Goal: Feedback & Contribution: Submit feedback/report problem

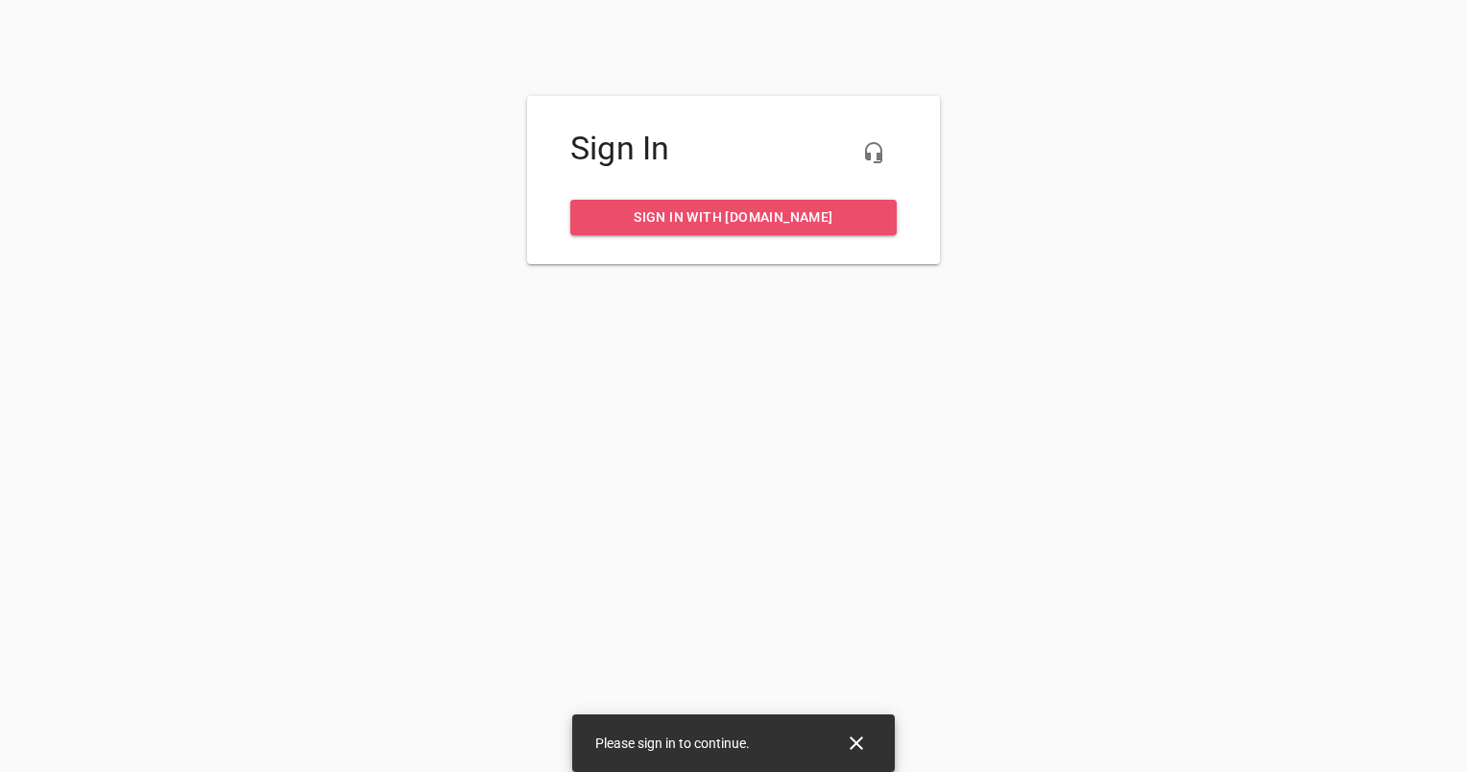
click at [796, 225] on span "Sign in with [DOMAIN_NAME]" at bounding box center [734, 217] width 296 height 24
click at [762, 221] on span "Sign in with [DOMAIN_NAME]" at bounding box center [734, 217] width 296 height 24
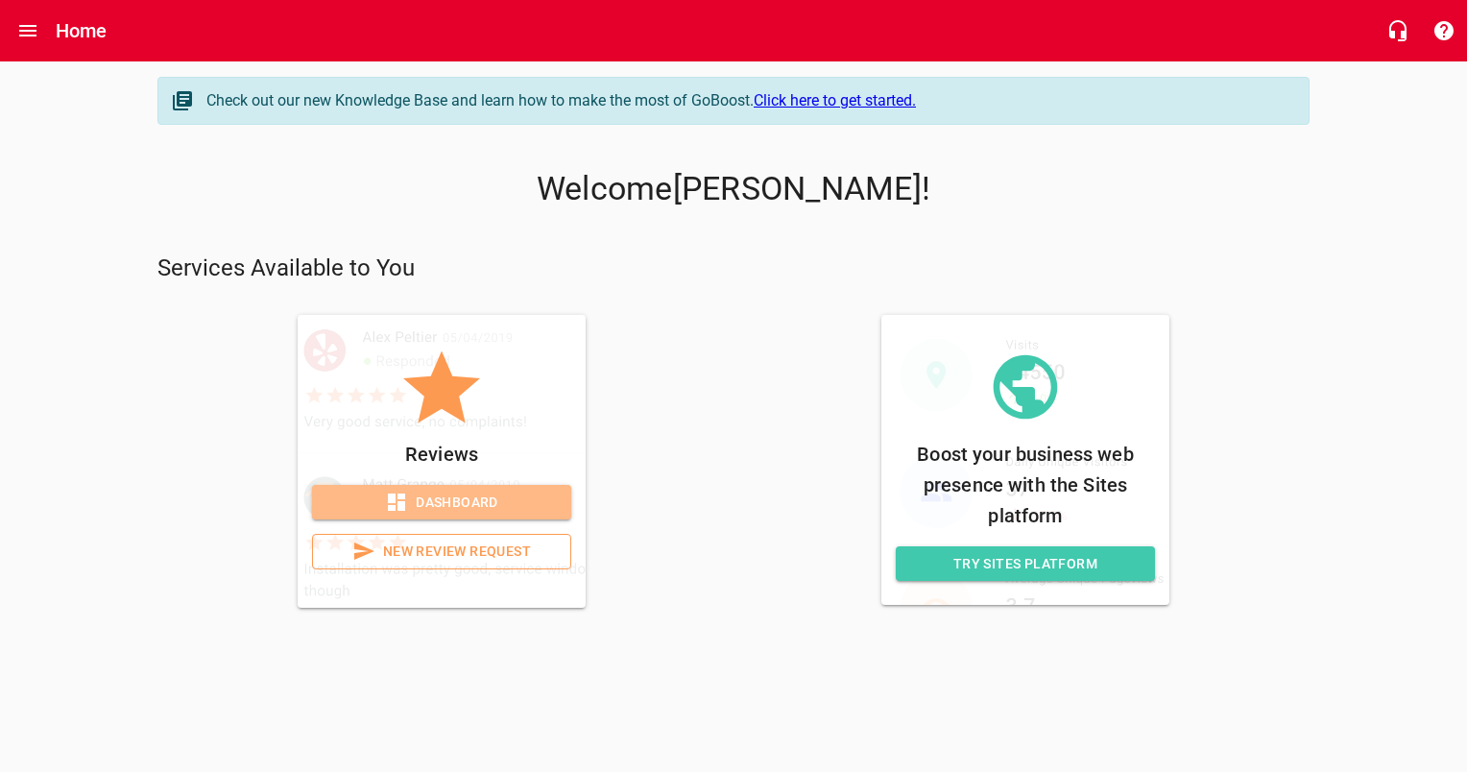
click at [509, 491] on span "Dashboard" at bounding box center [441, 503] width 228 height 24
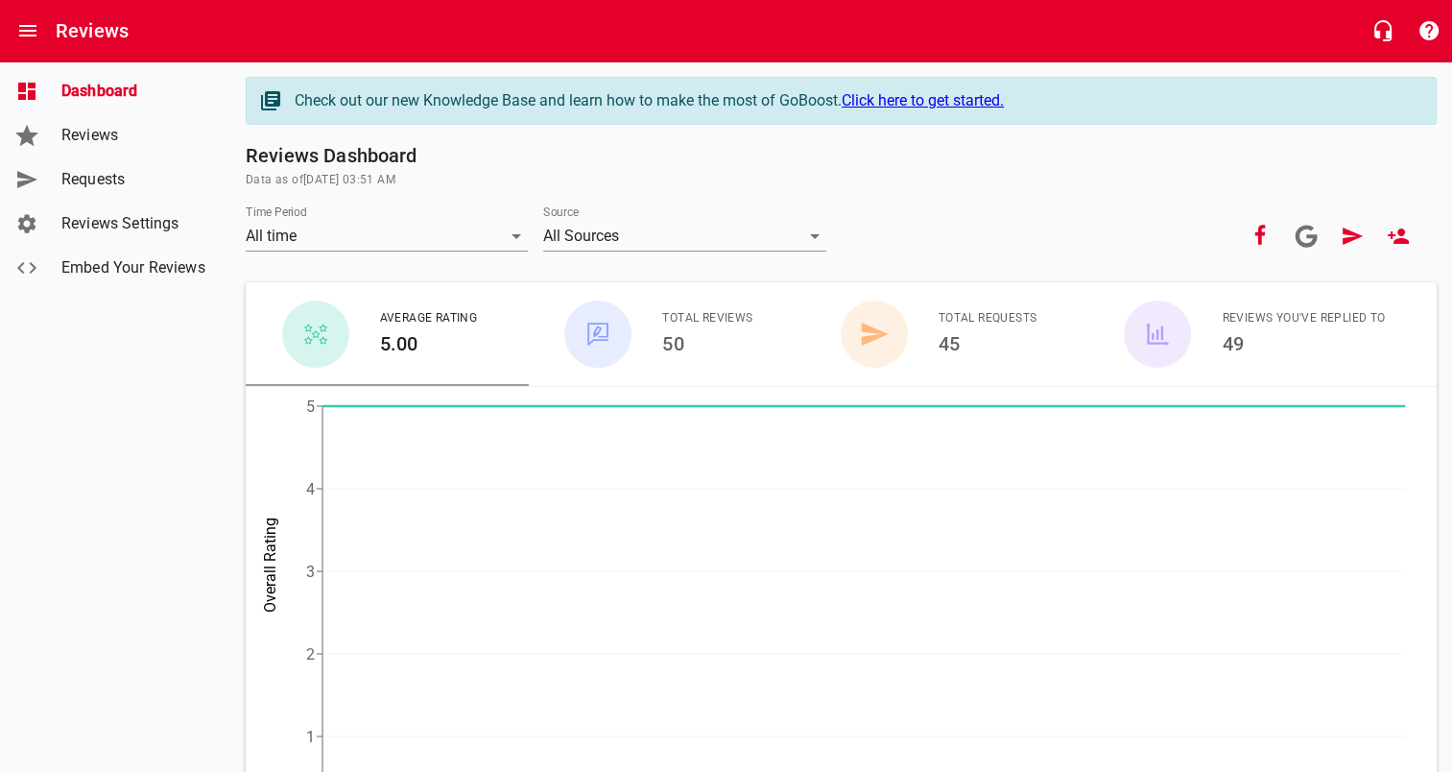
click at [117, 134] on span "Reviews" at bounding box center [134, 135] width 146 height 23
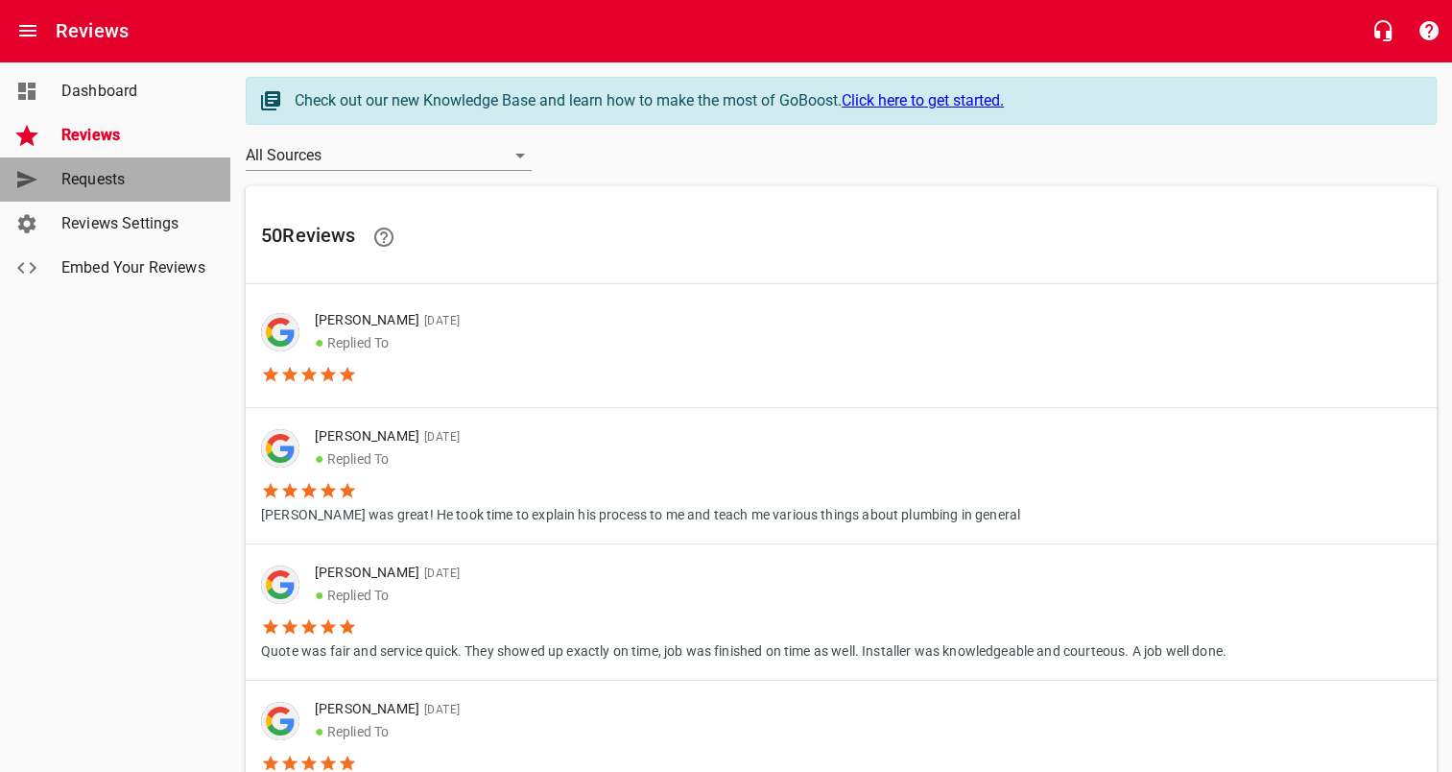
click at [111, 169] on span "Requests" at bounding box center [134, 179] width 146 height 23
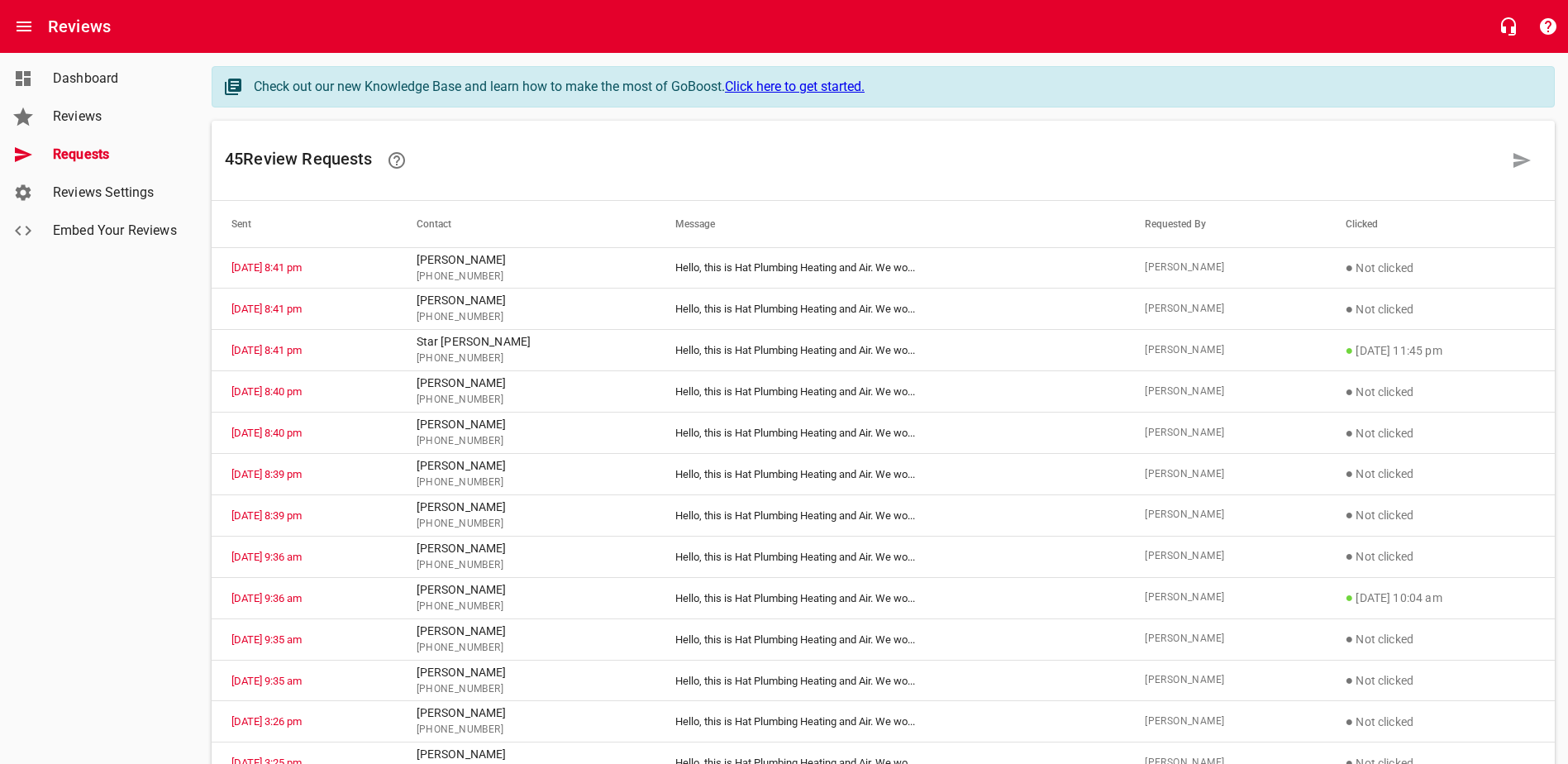
click at [65, 120] on span "Reviews" at bounding box center [115, 116] width 126 height 20
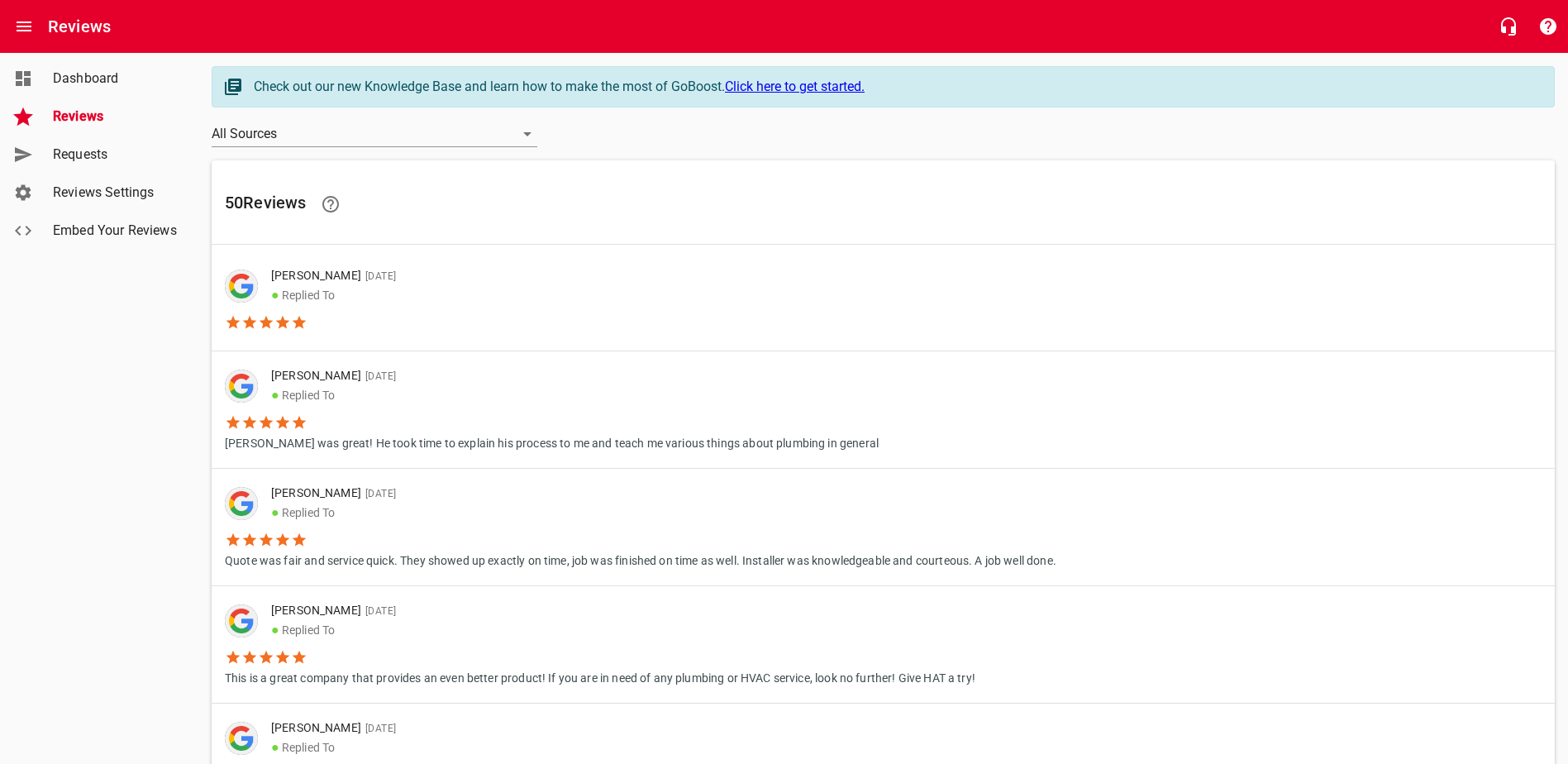
click at [76, 152] on span "Requests" at bounding box center [115, 154] width 126 height 20
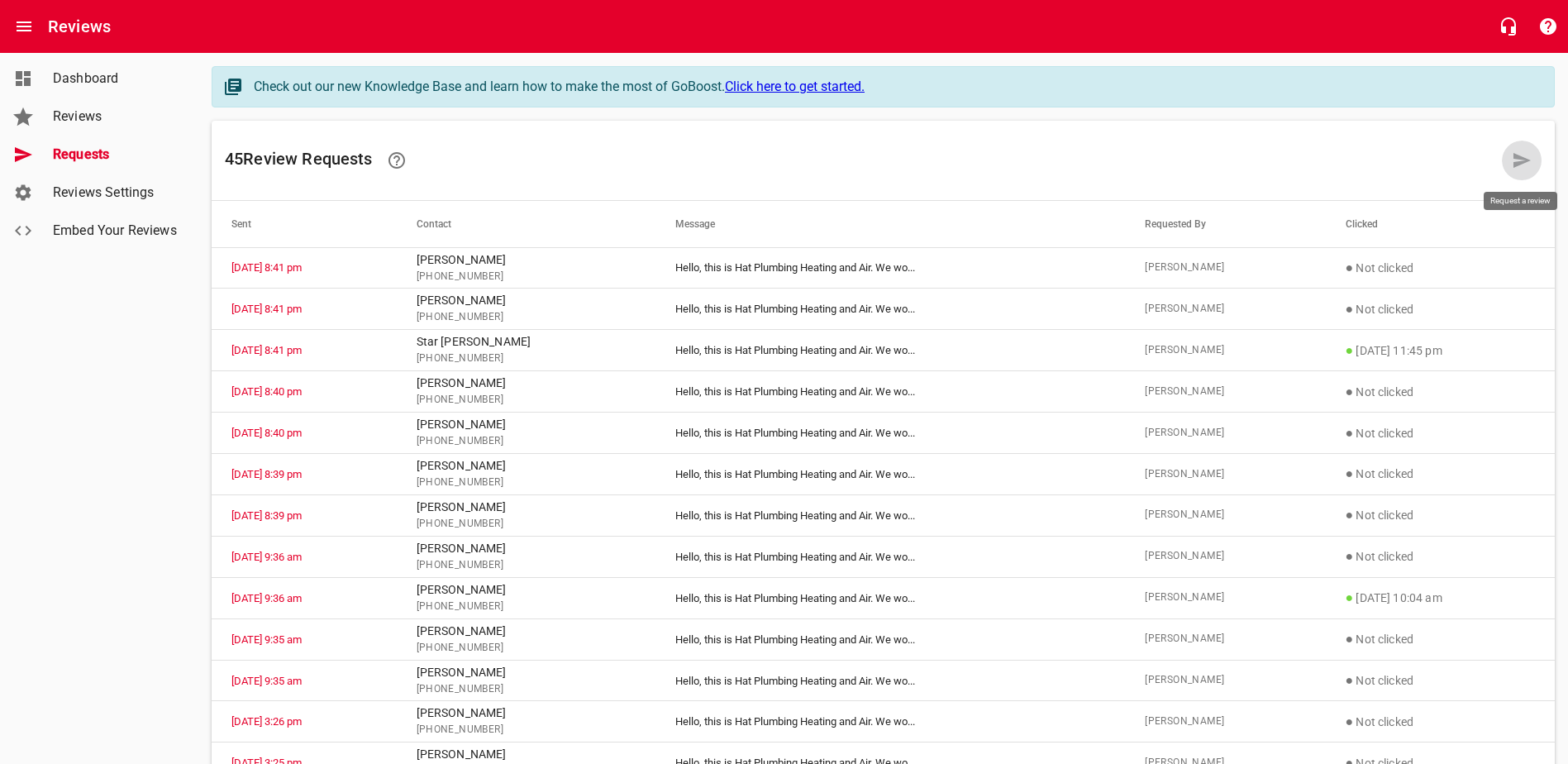
click at [1262, 162] on icon at bounding box center [1522, 160] width 17 height 15
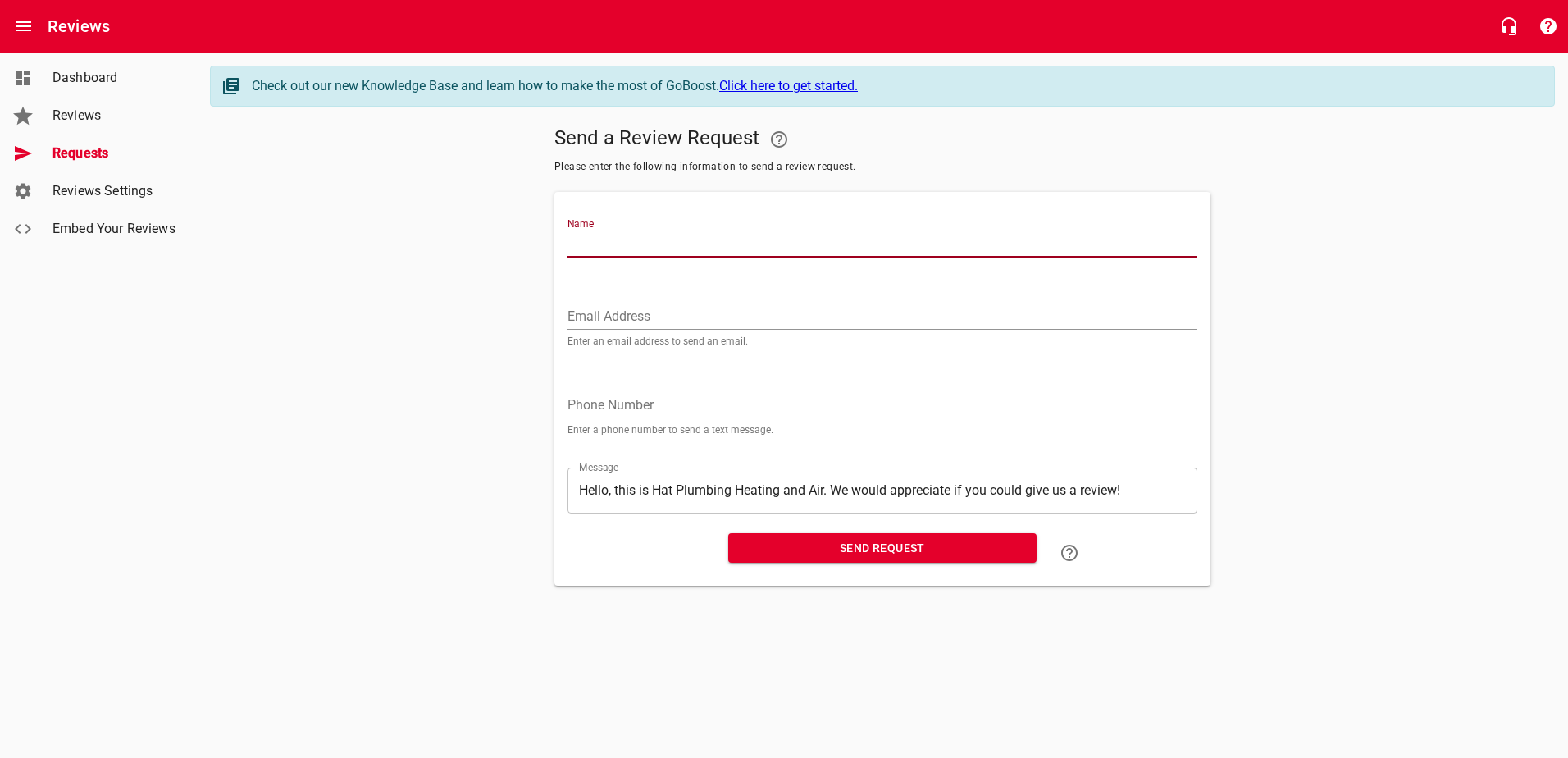
click at [736, 240] on input "Name" at bounding box center [882, 244] width 630 height 26
type input "[PERSON_NAME]"
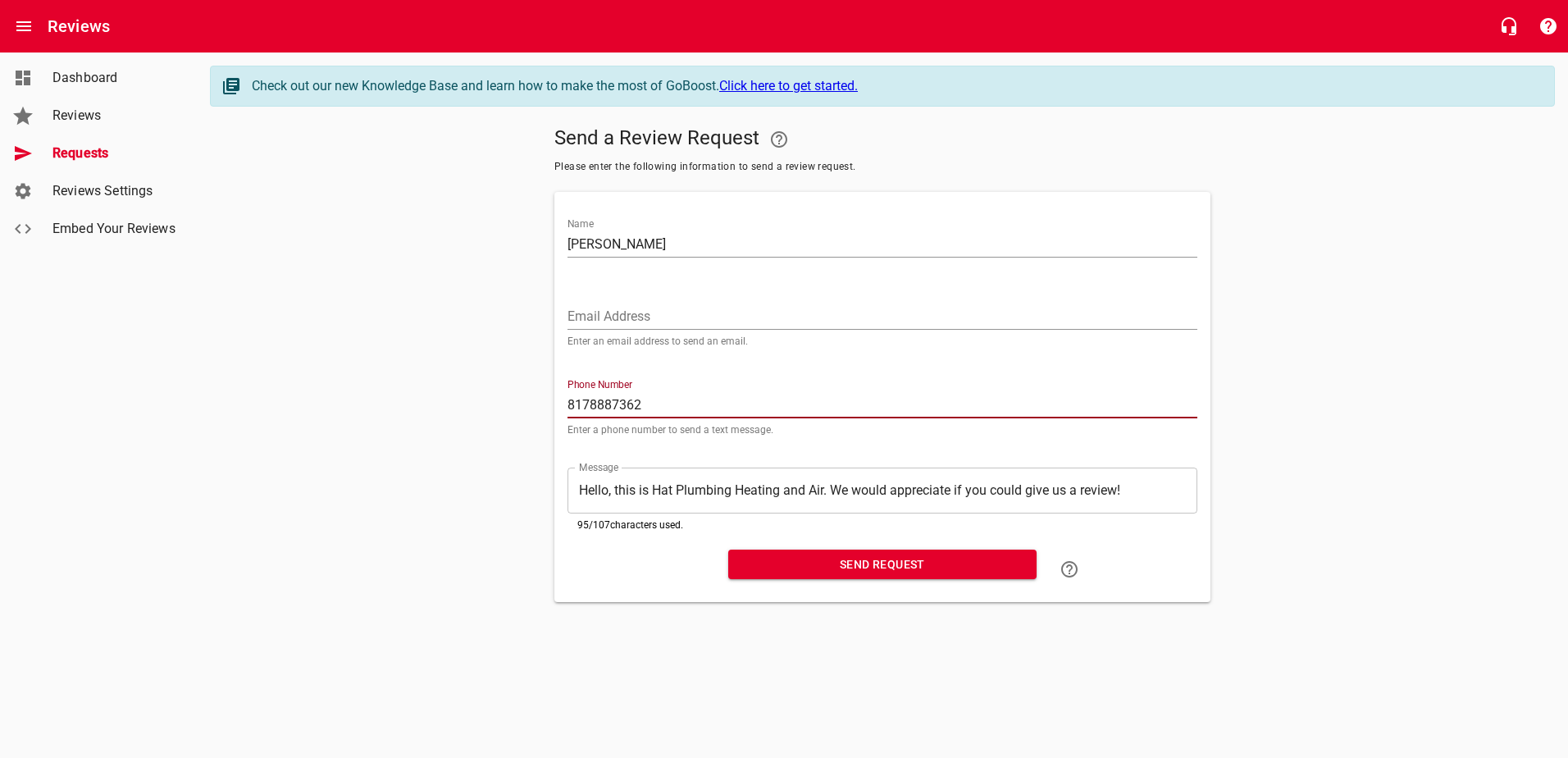
type input "8178887362"
click at [954, 555] on span "Send Request" at bounding box center [883, 565] width 282 height 21
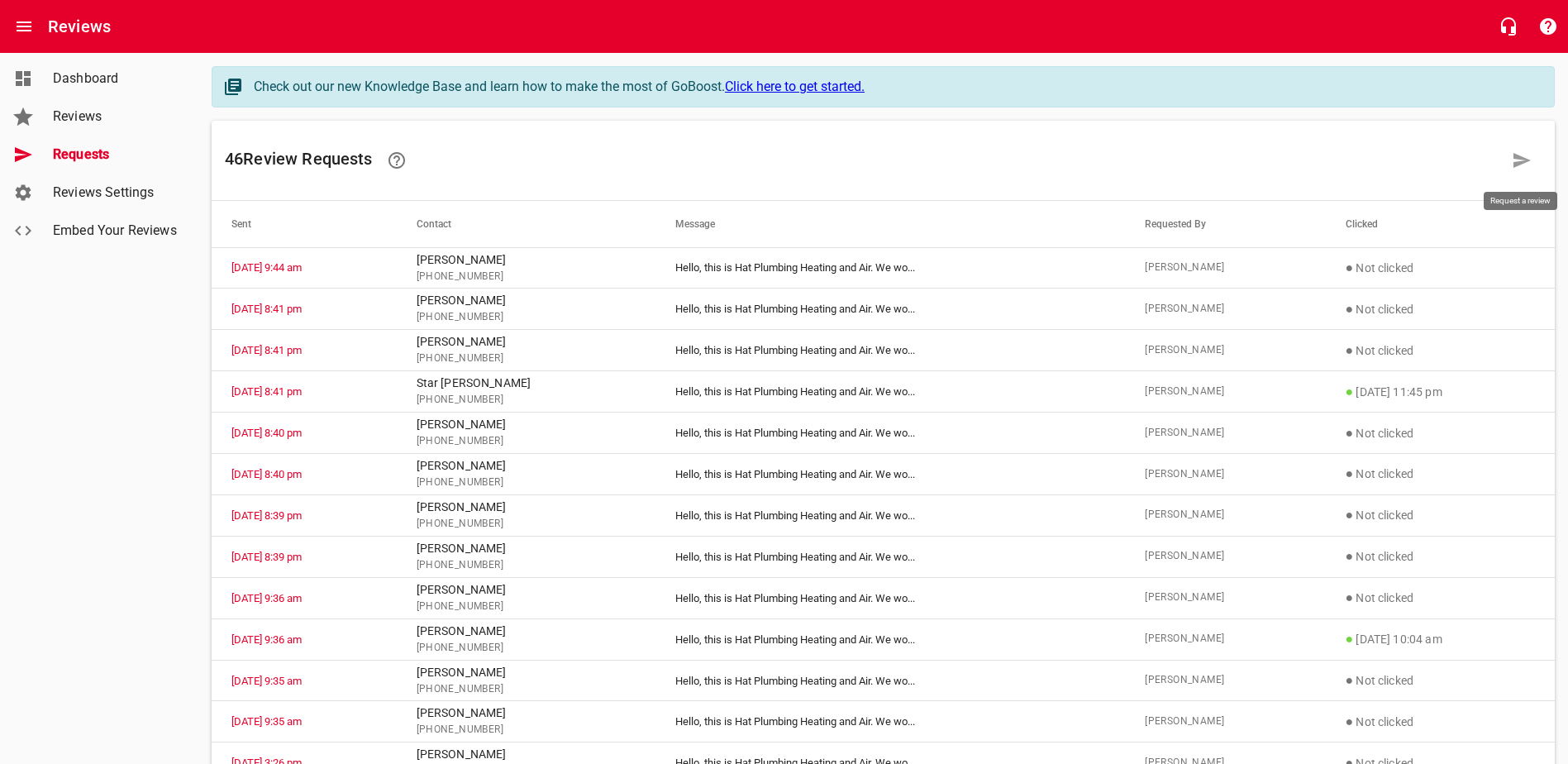
click at [1262, 154] on icon at bounding box center [1522, 160] width 20 height 20
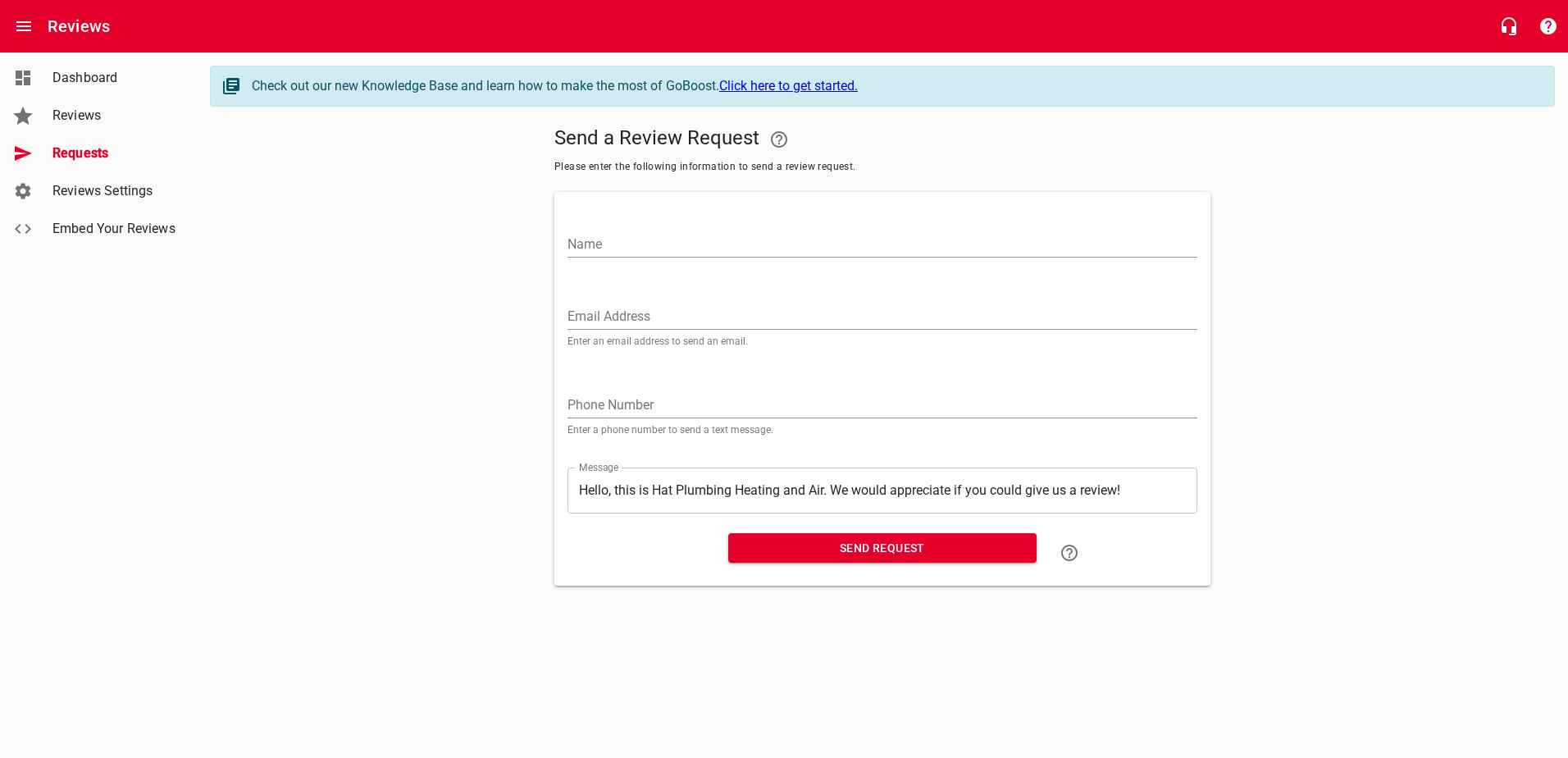
click at [698, 236] on input "Name" at bounding box center [882, 244] width 630 height 26
type input "[PERSON_NAME]"
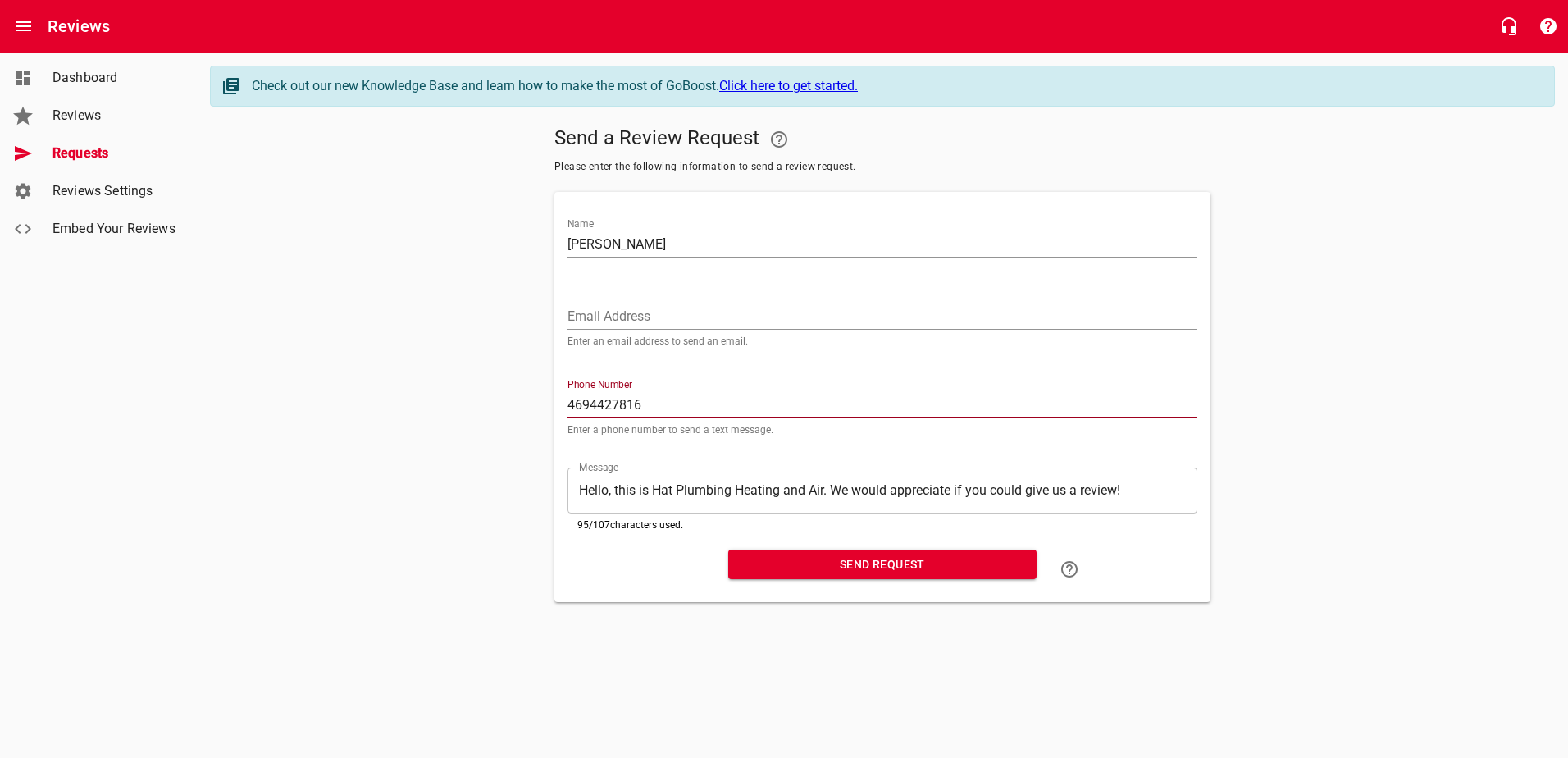
type input "4694427816"
click at [843, 566] on span "Send Request" at bounding box center [883, 565] width 282 height 21
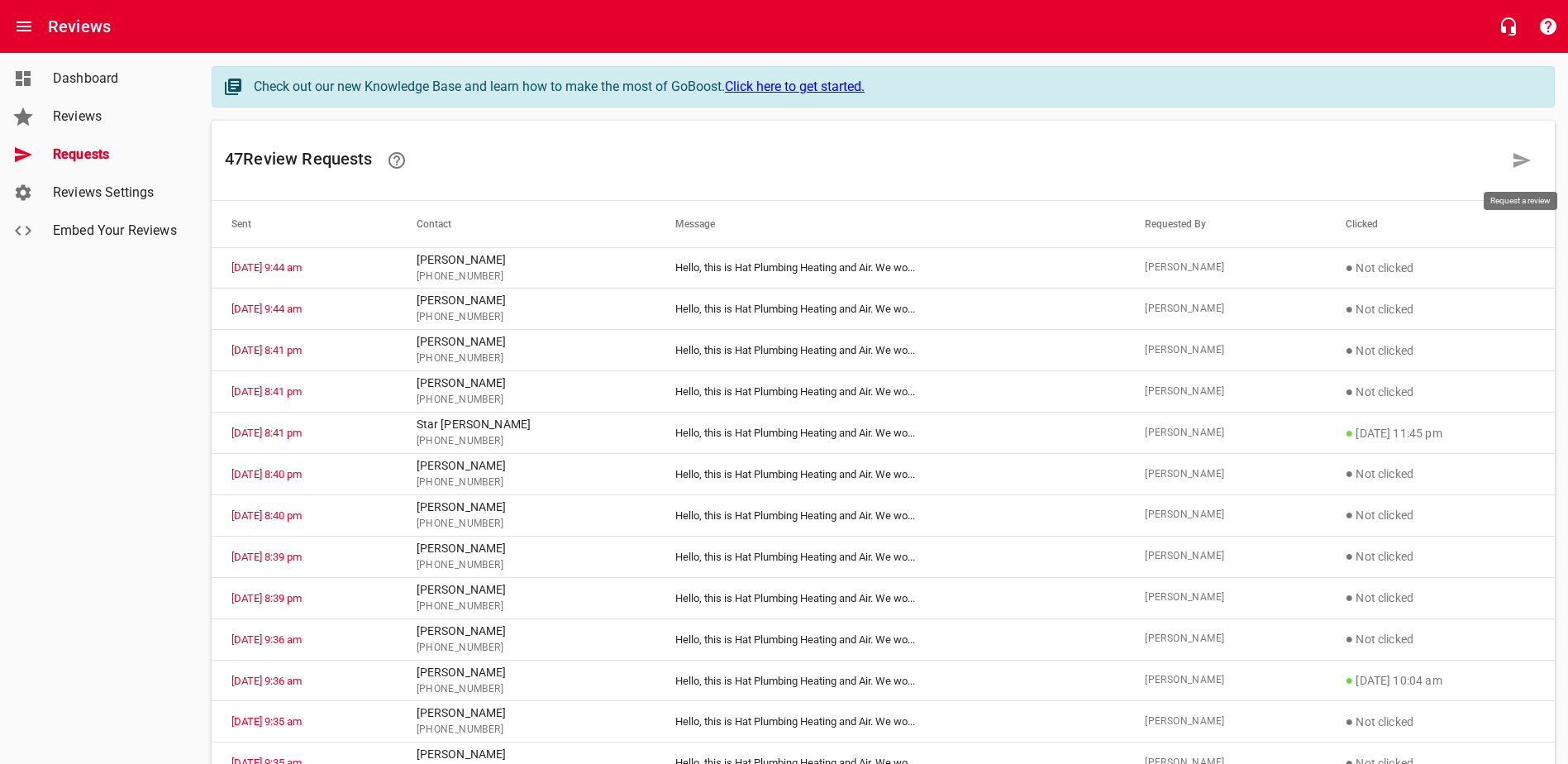
click at [1262, 160] on icon at bounding box center [1522, 160] width 20 height 20
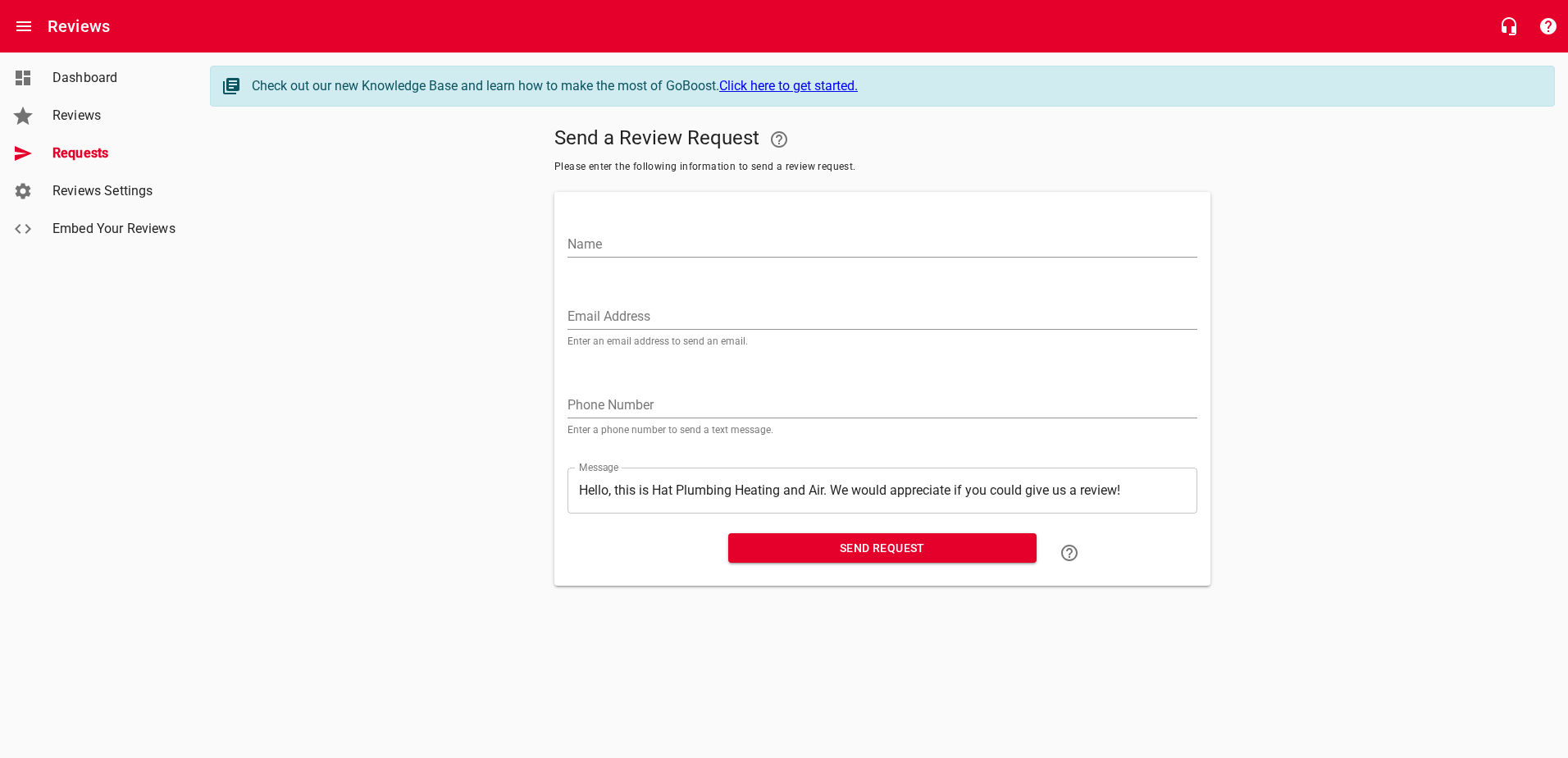
click at [641, 233] on input "Name" at bounding box center [882, 244] width 630 height 26
type input "[PERSON_NAME]"
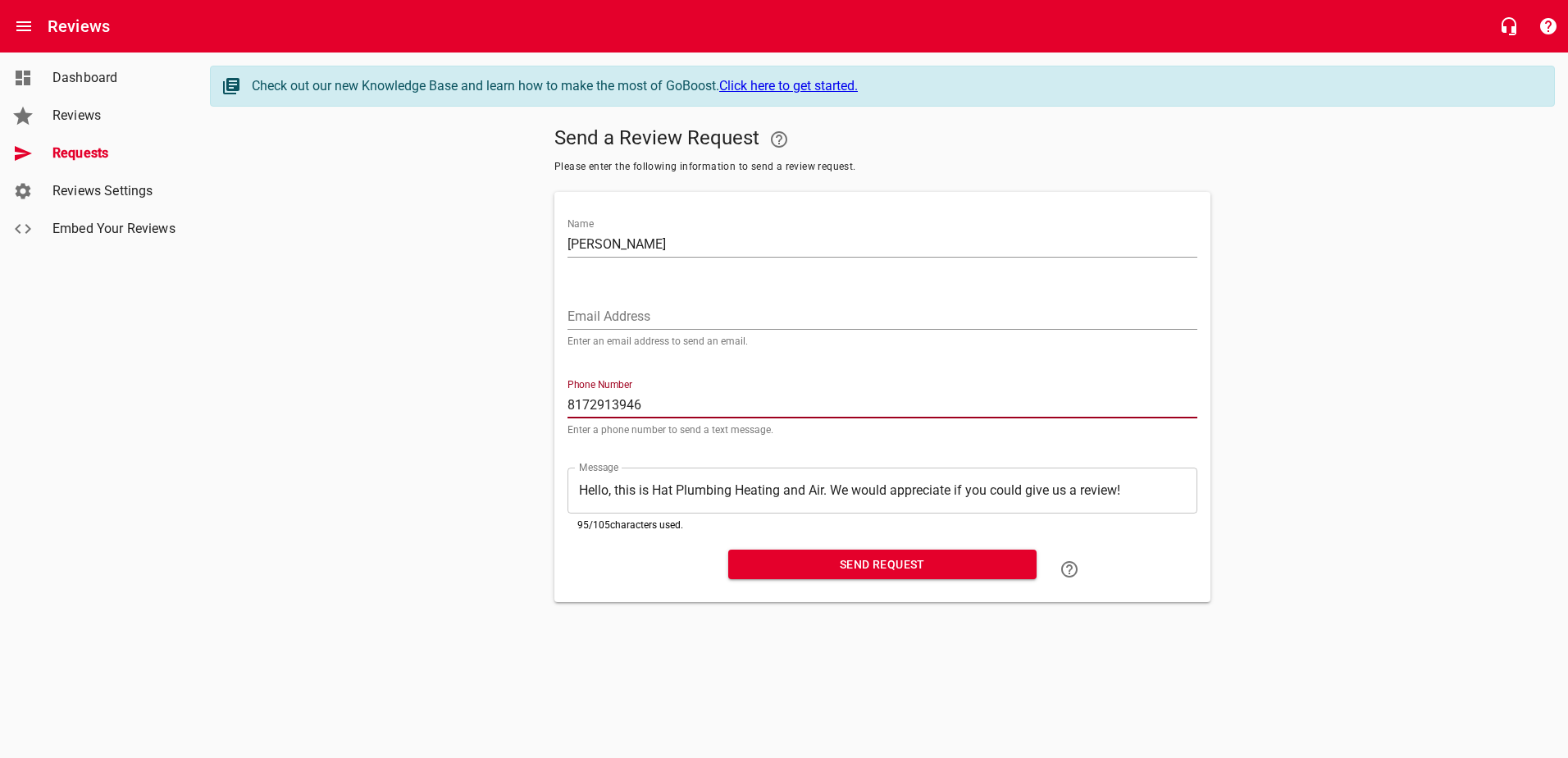
type input "8172913946"
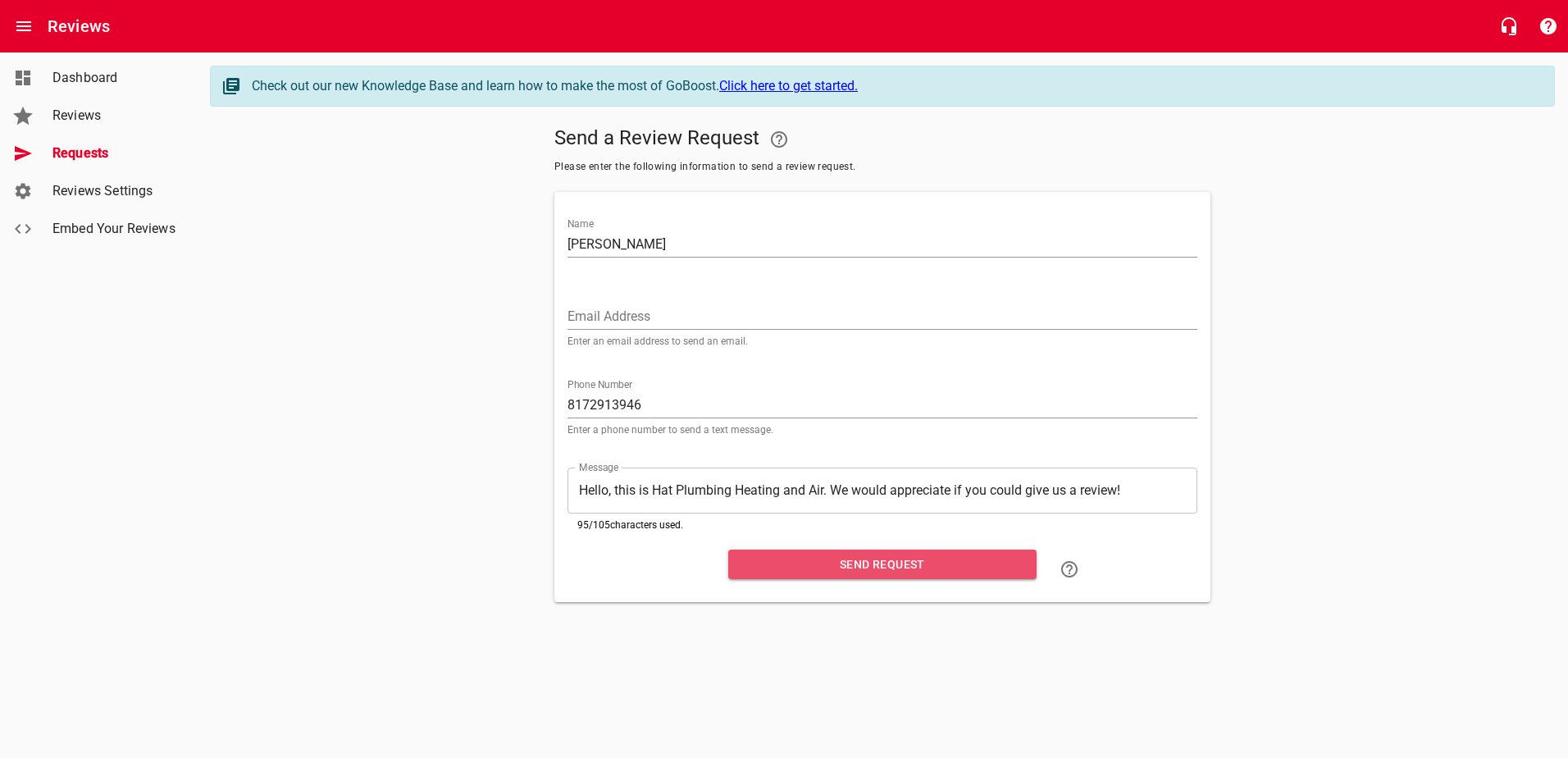
click at [885, 565] on span "Send Request" at bounding box center [883, 565] width 282 height 21
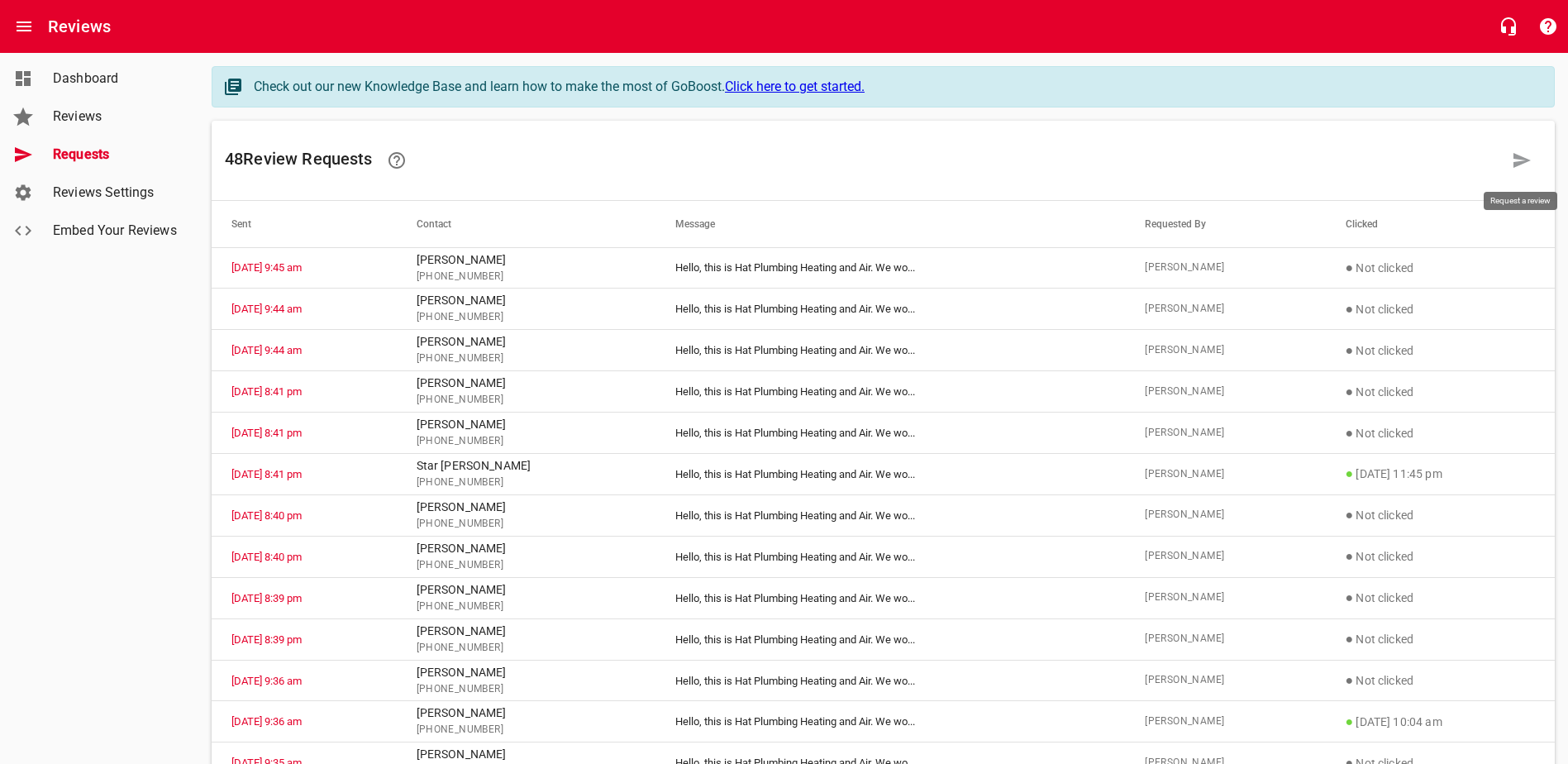
click at [1262, 168] on icon at bounding box center [1522, 160] width 20 height 20
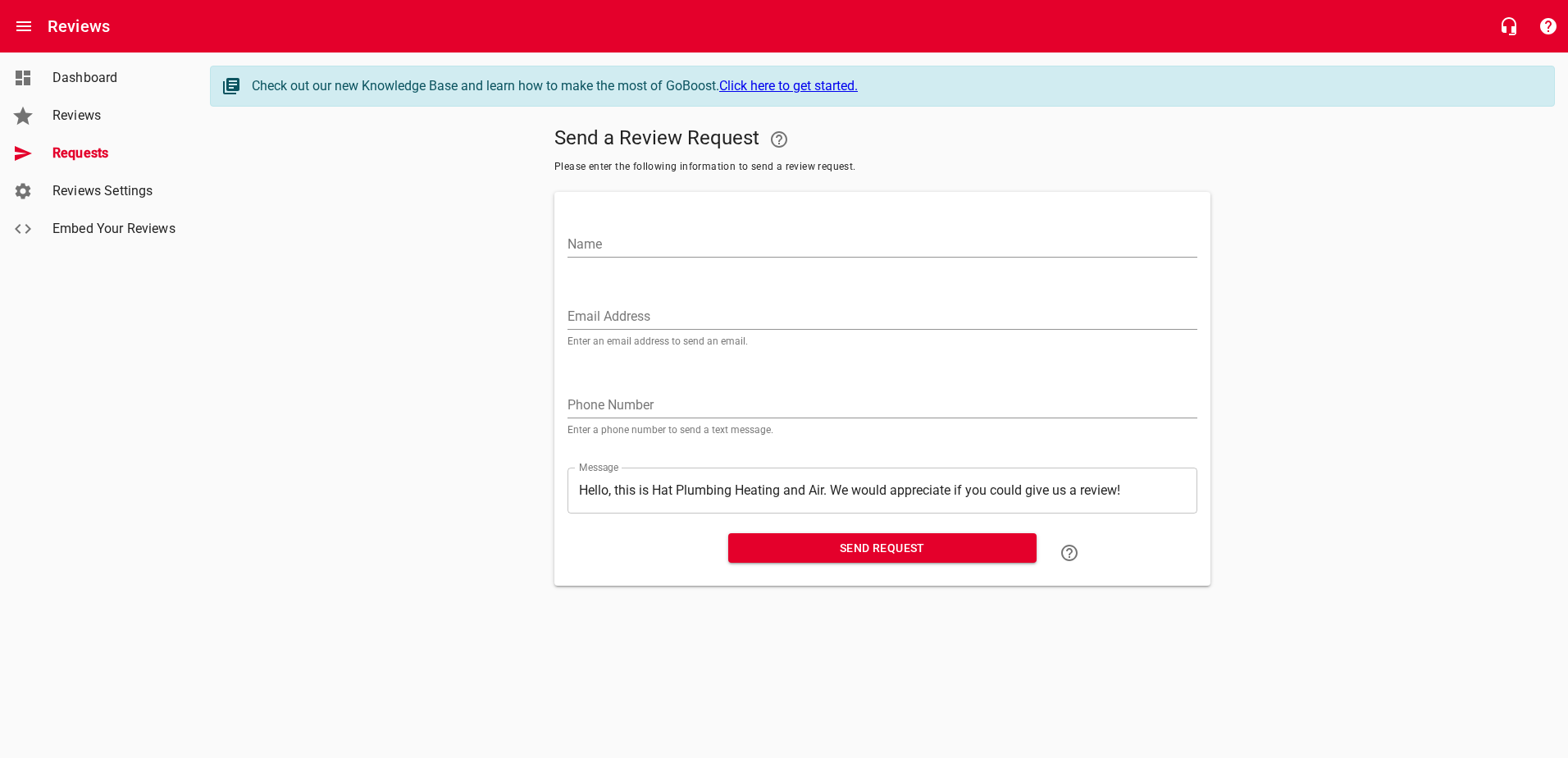
click at [597, 243] on input "Name" at bounding box center [882, 244] width 630 height 26
type input "[PERSON_NAME]"
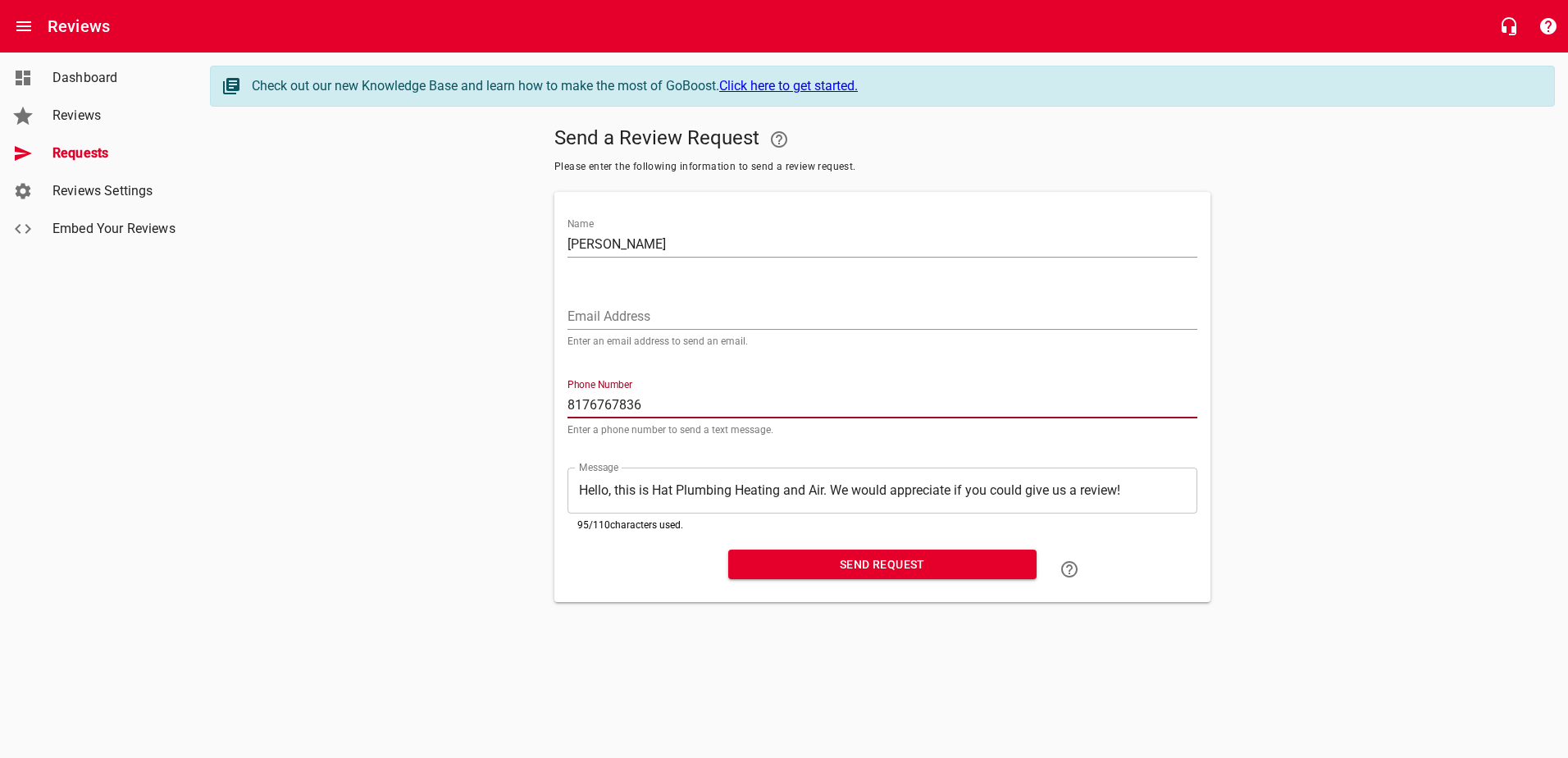
type input "8176767836"
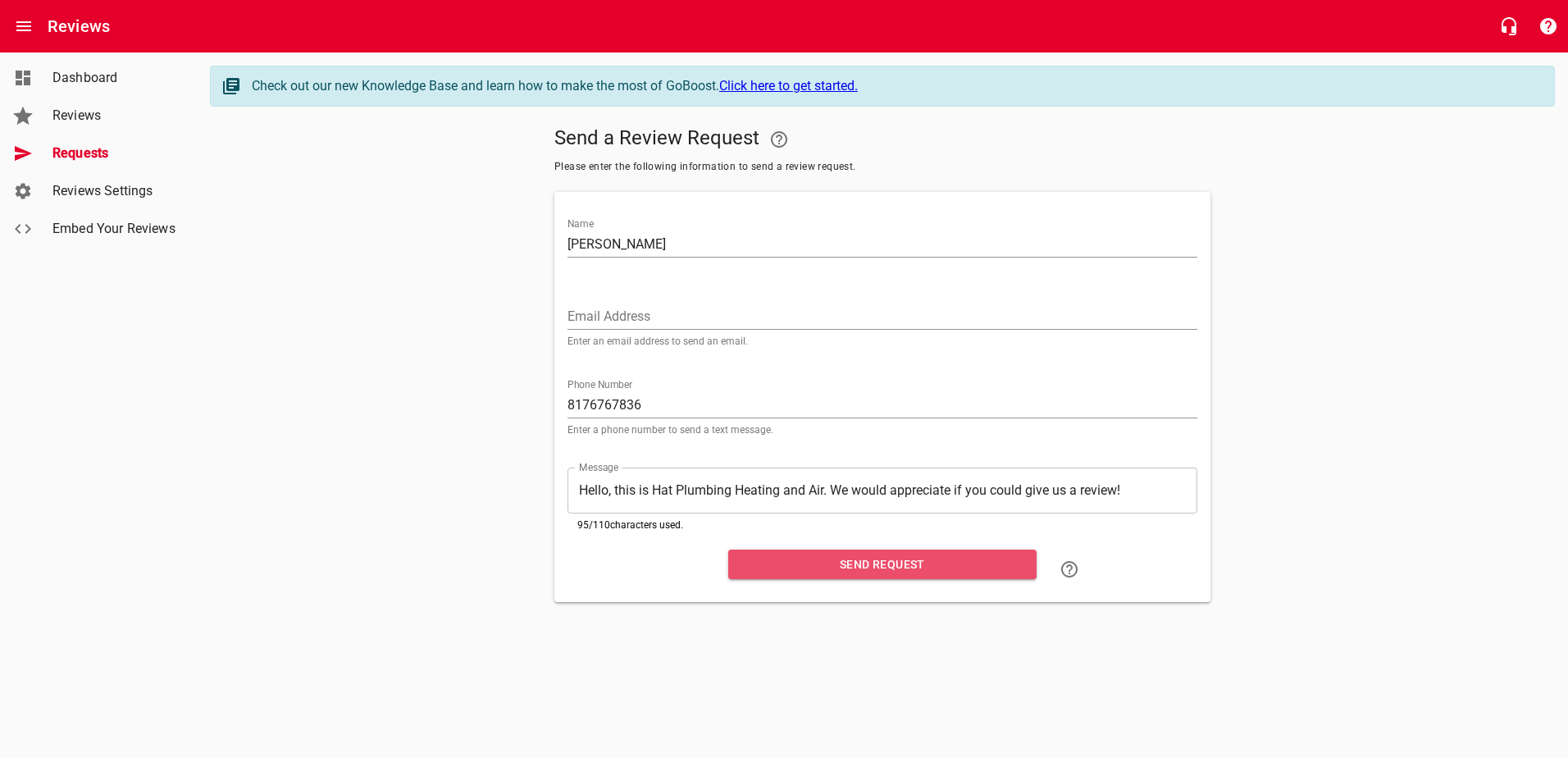
click at [904, 561] on span "Send Request" at bounding box center [883, 565] width 282 height 21
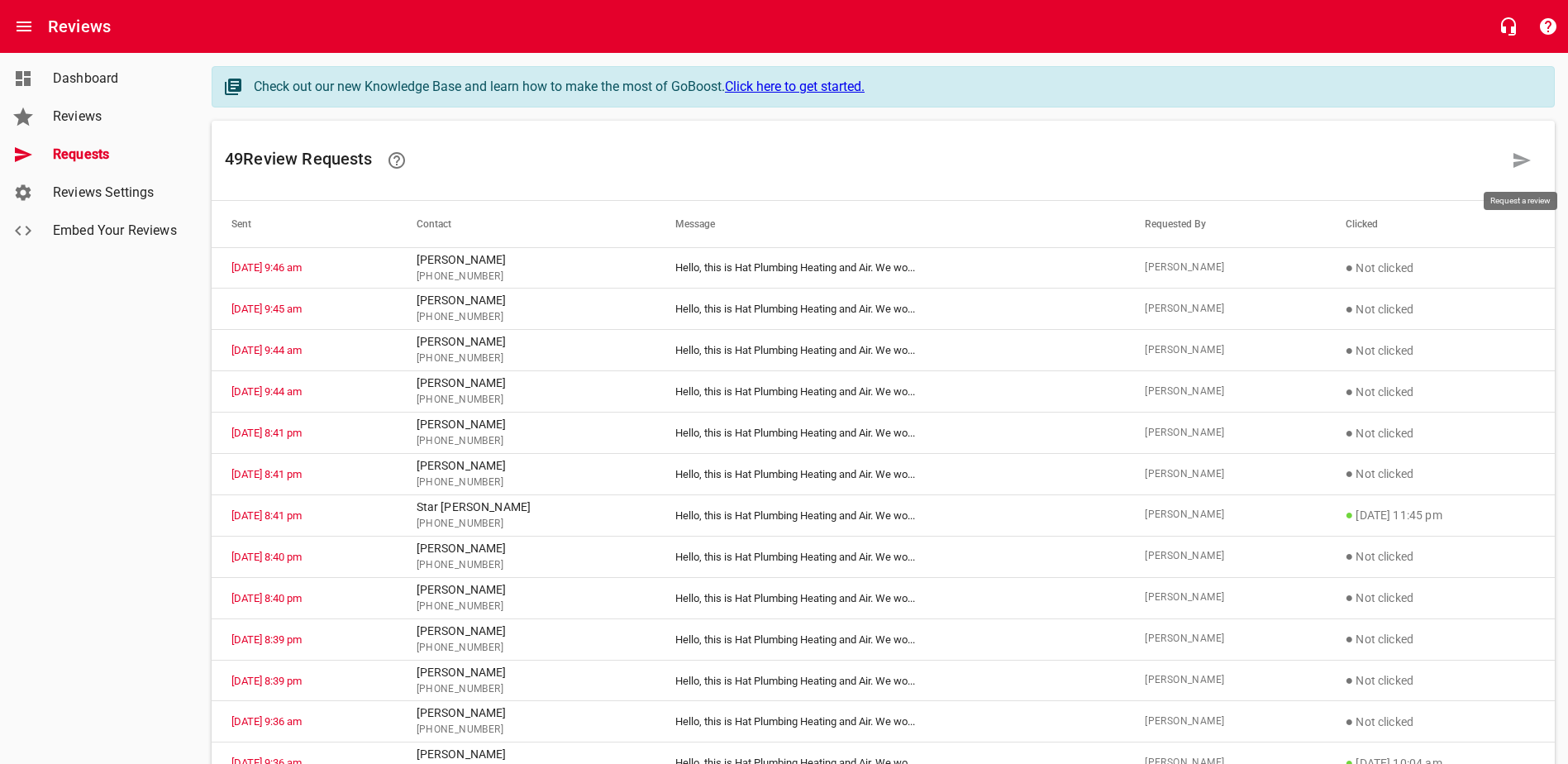
click at [1262, 162] on icon at bounding box center [1522, 160] width 17 height 15
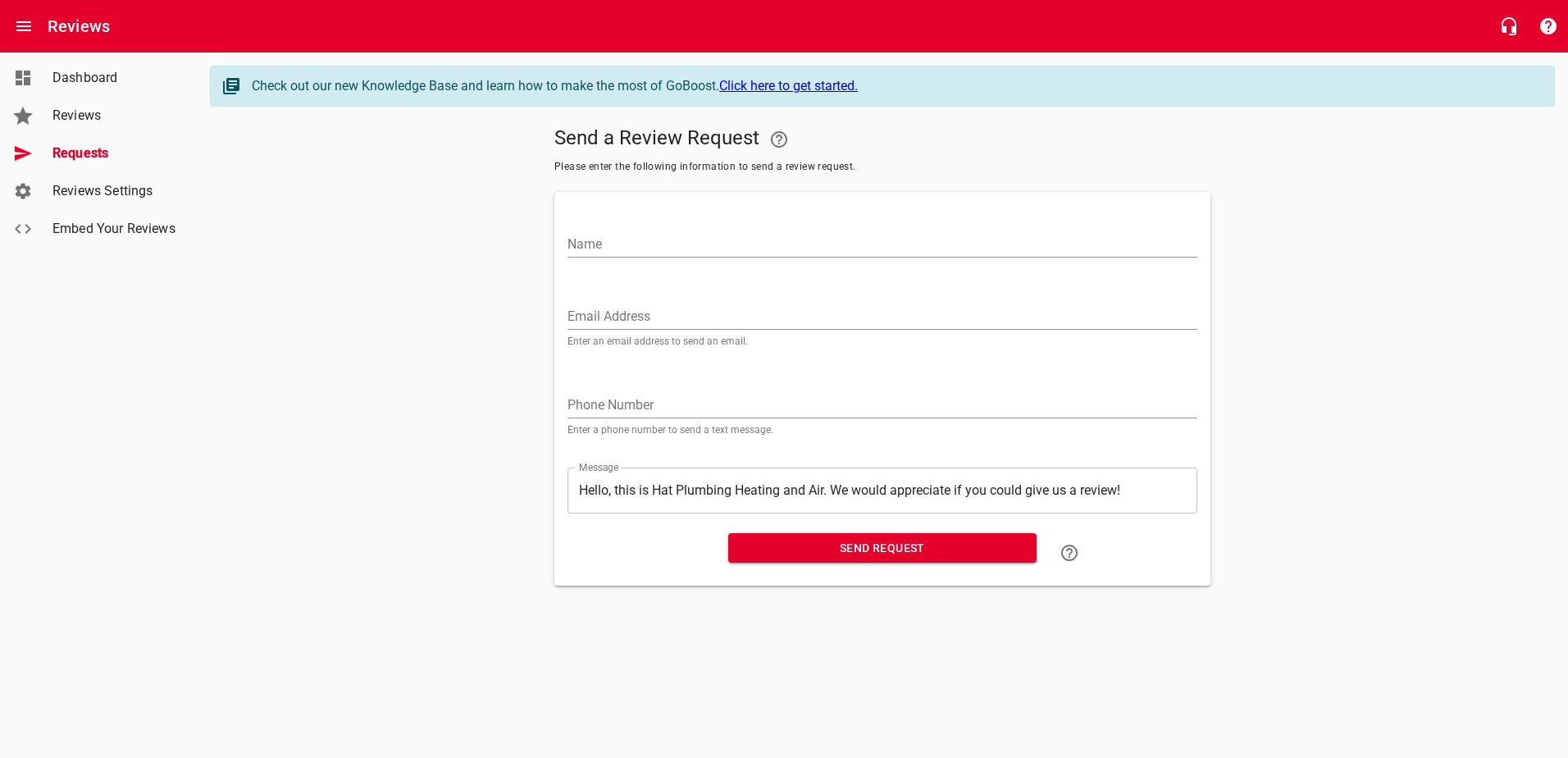
click at [589, 236] on input "Name" at bounding box center [882, 244] width 630 height 26
type input "[PERSON_NAME]"
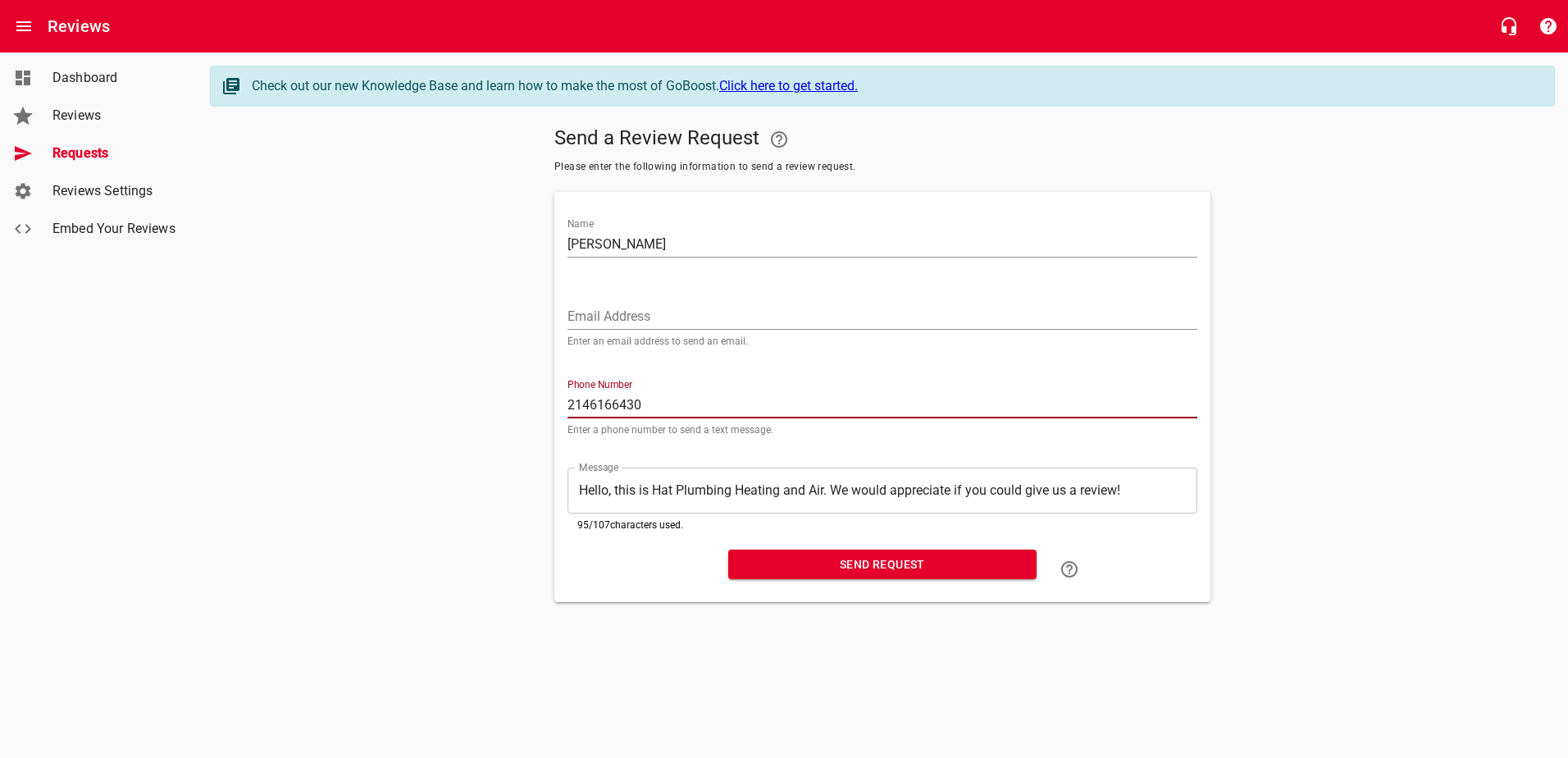
type input "2146166430"
click at [790, 555] on span "Send Request" at bounding box center [883, 565] width 282 height 21
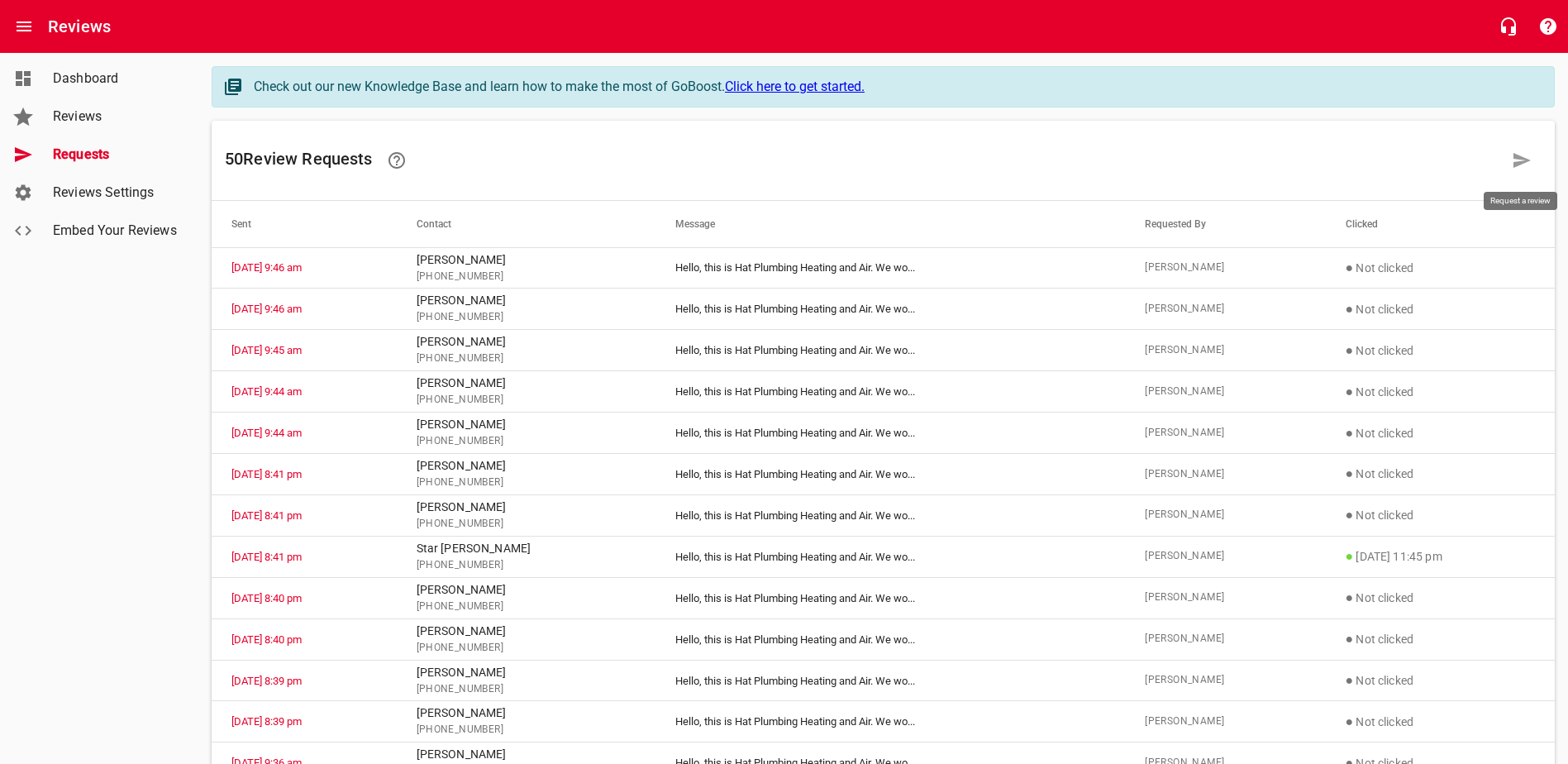
click at [1262, 157] on icon at bounding box center [1522, 160] width 17 height 15
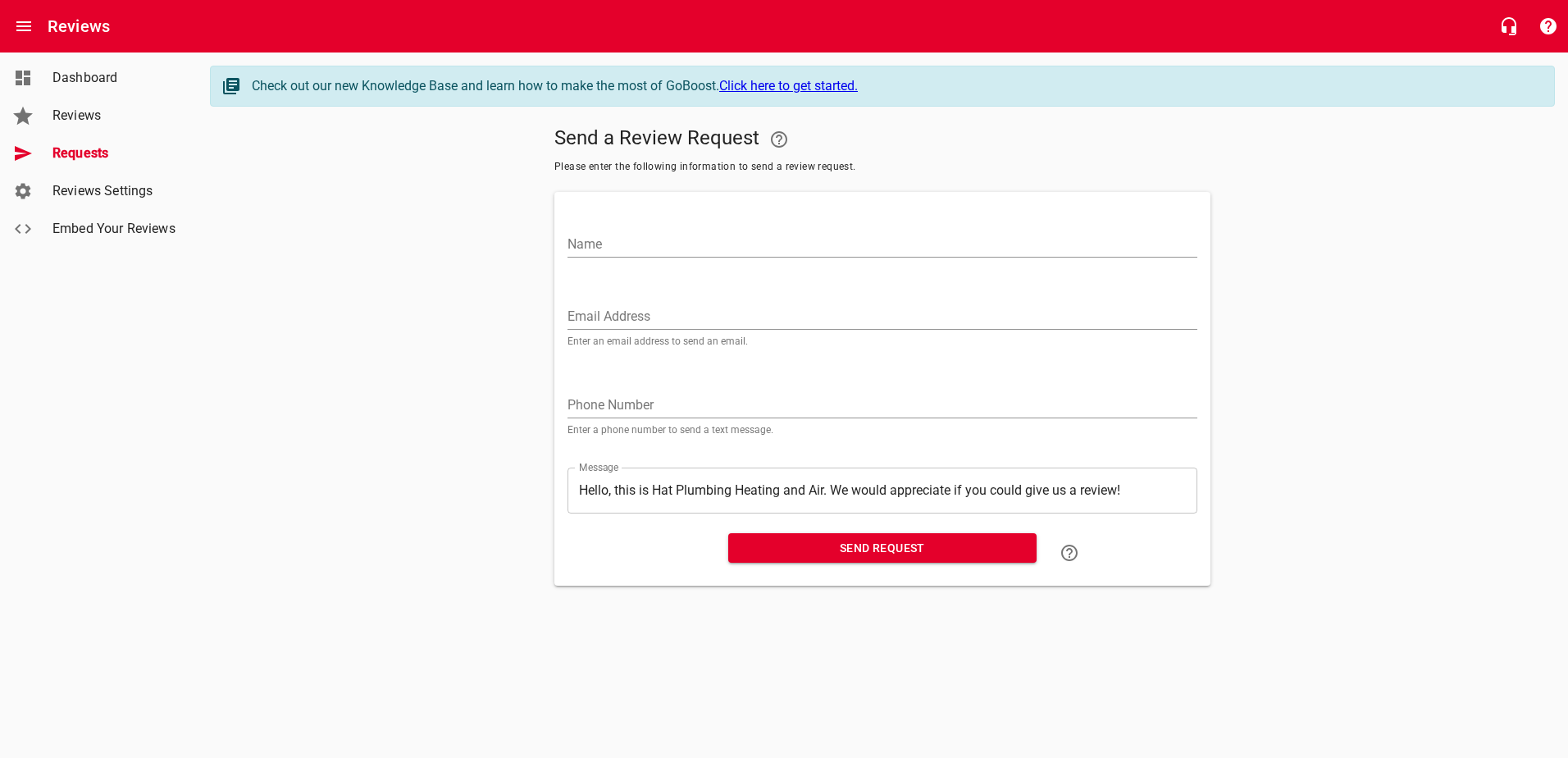
click at [613, 240] on input "Name" at bounding box center [882, 244] width 630 height 26
type input "[PERSON_NAME]"
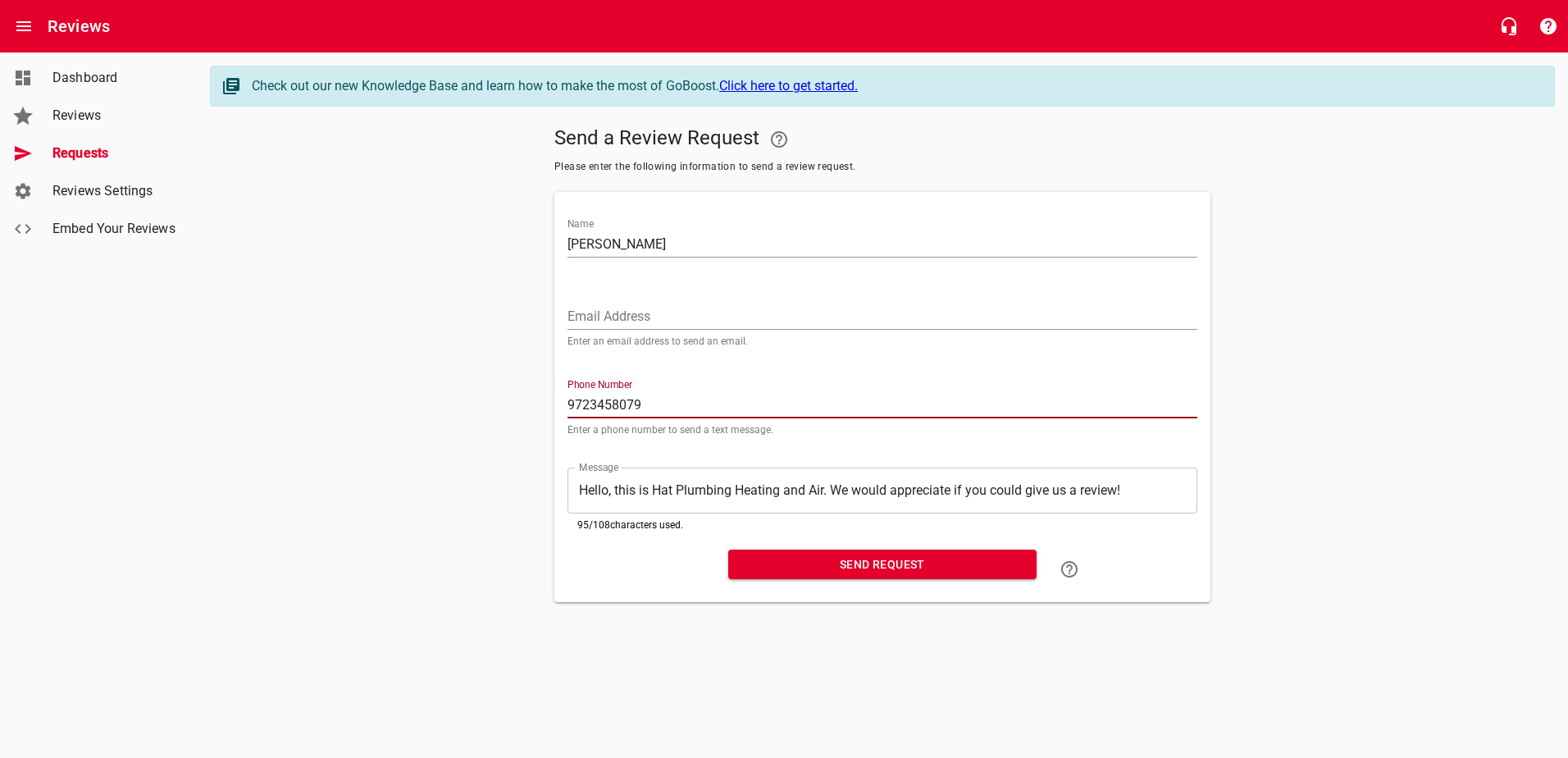
type input "9723458079"
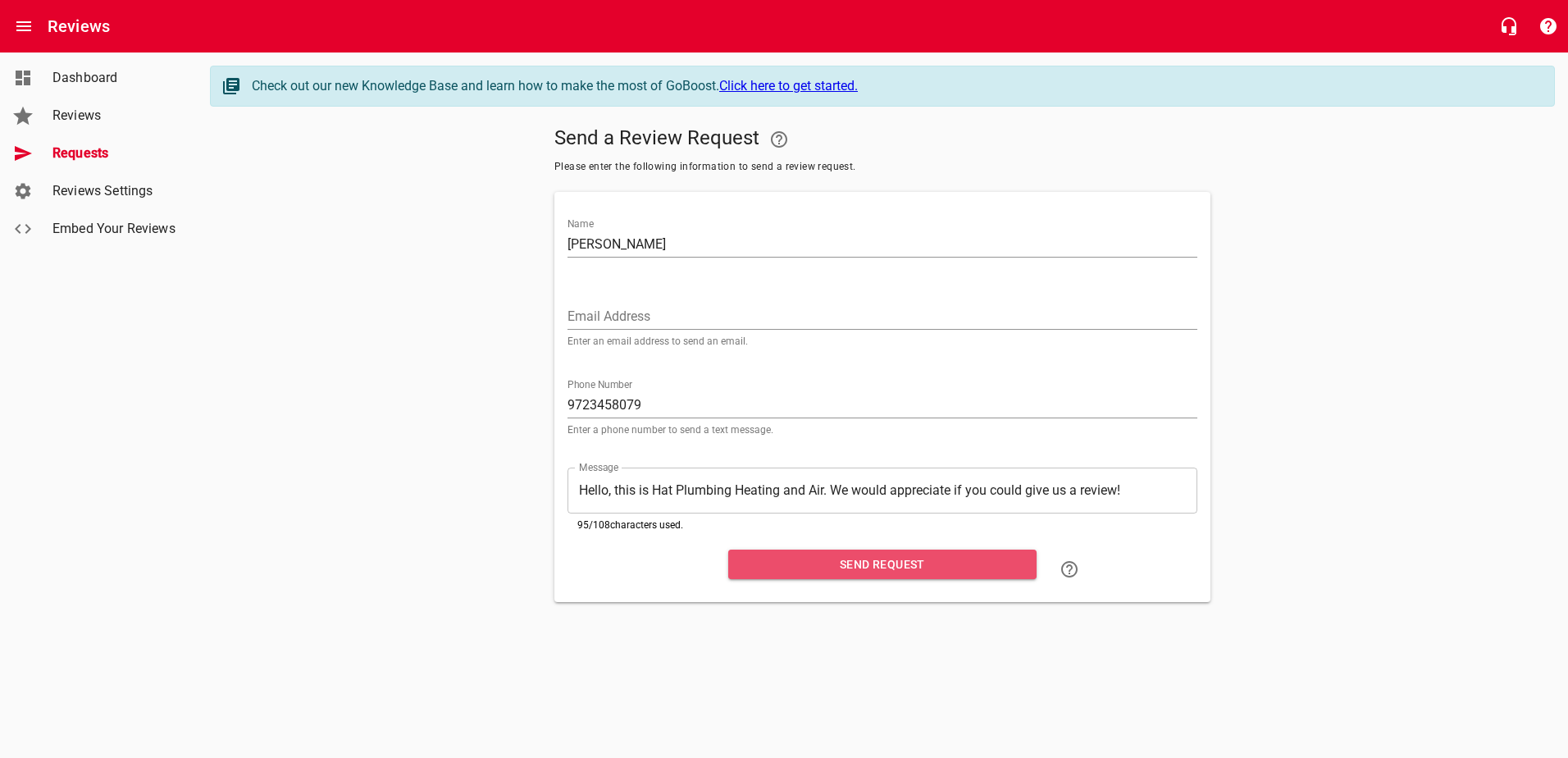
click at [760, 567] on span "Send Request" at bounding box center [883, 565] width 282 height 21
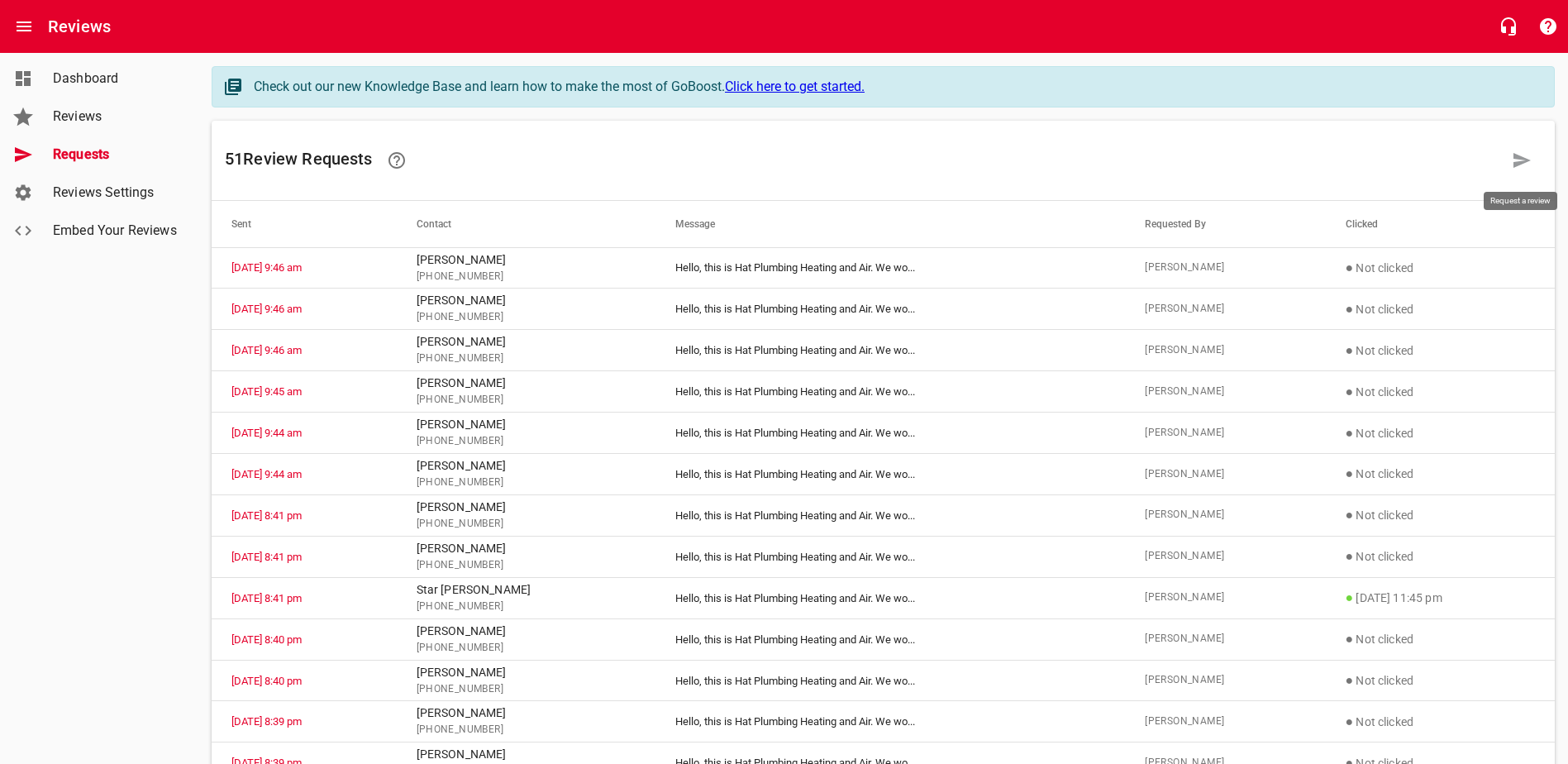
click at [1262, 172] on link at bounding box center [1522, 160] width 40 height 40
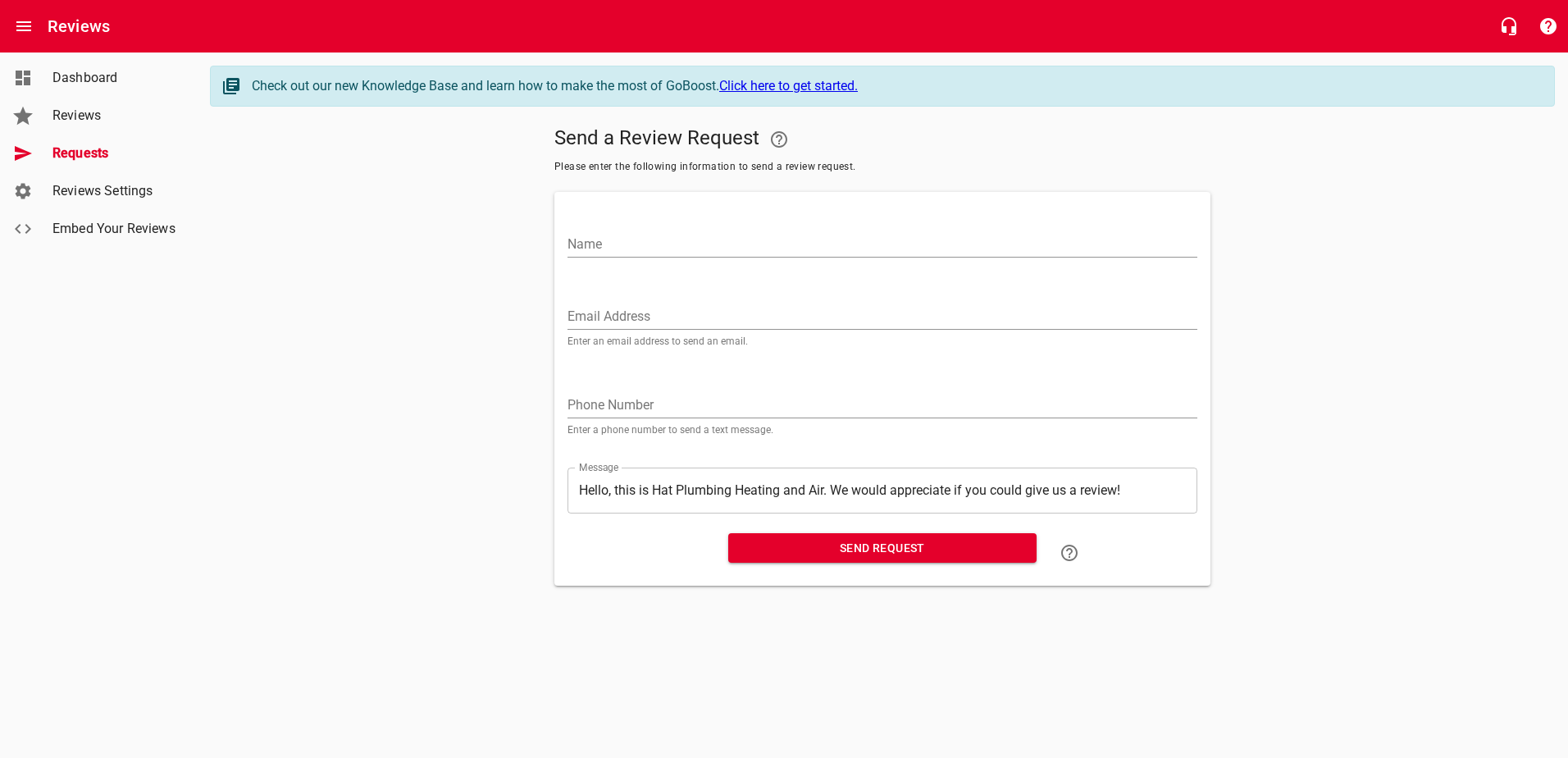
drag, startPoint x: 727, startPoint y: 233, endPoint x: 690, endPoint y: 244, distance: 38.6
click at [727, 233] on input "Name" at bounding box center [882, 244] width 630 height 26
type input "[PERSON_NAME]"
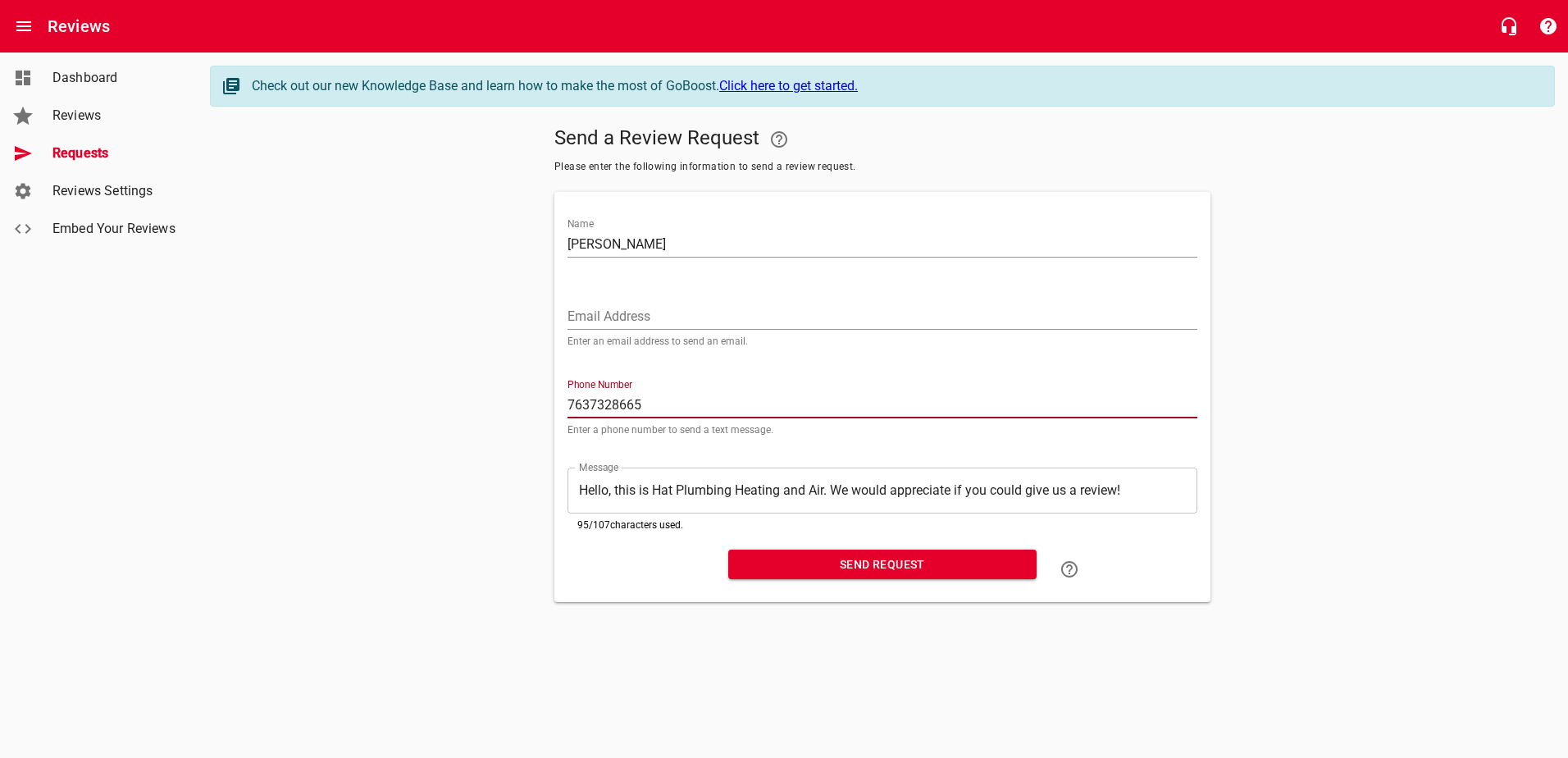
type input "7637328665"
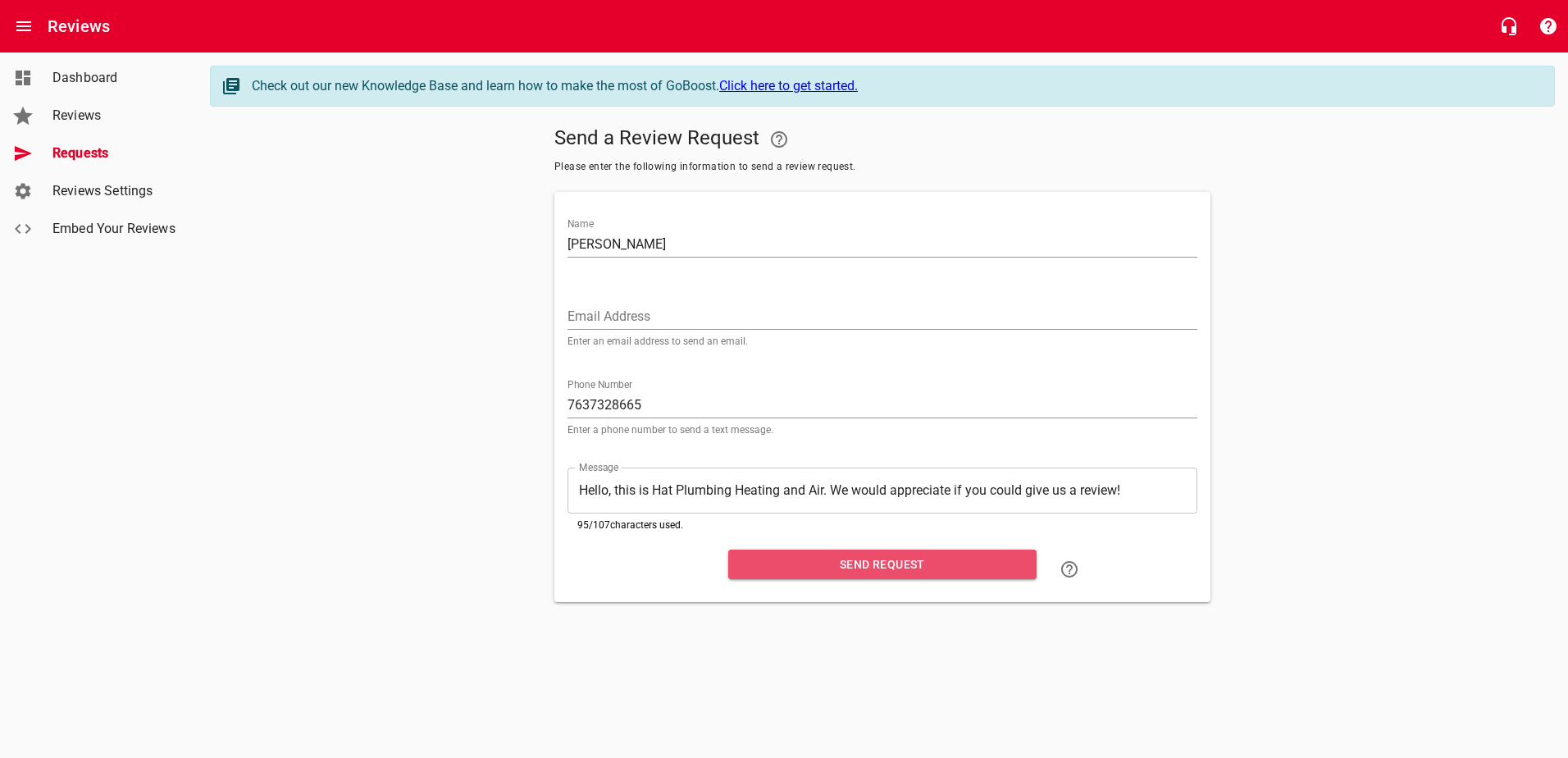
click at [882, 555] on span "Send Request" at bounding box center [883, 565] width 282 height 21
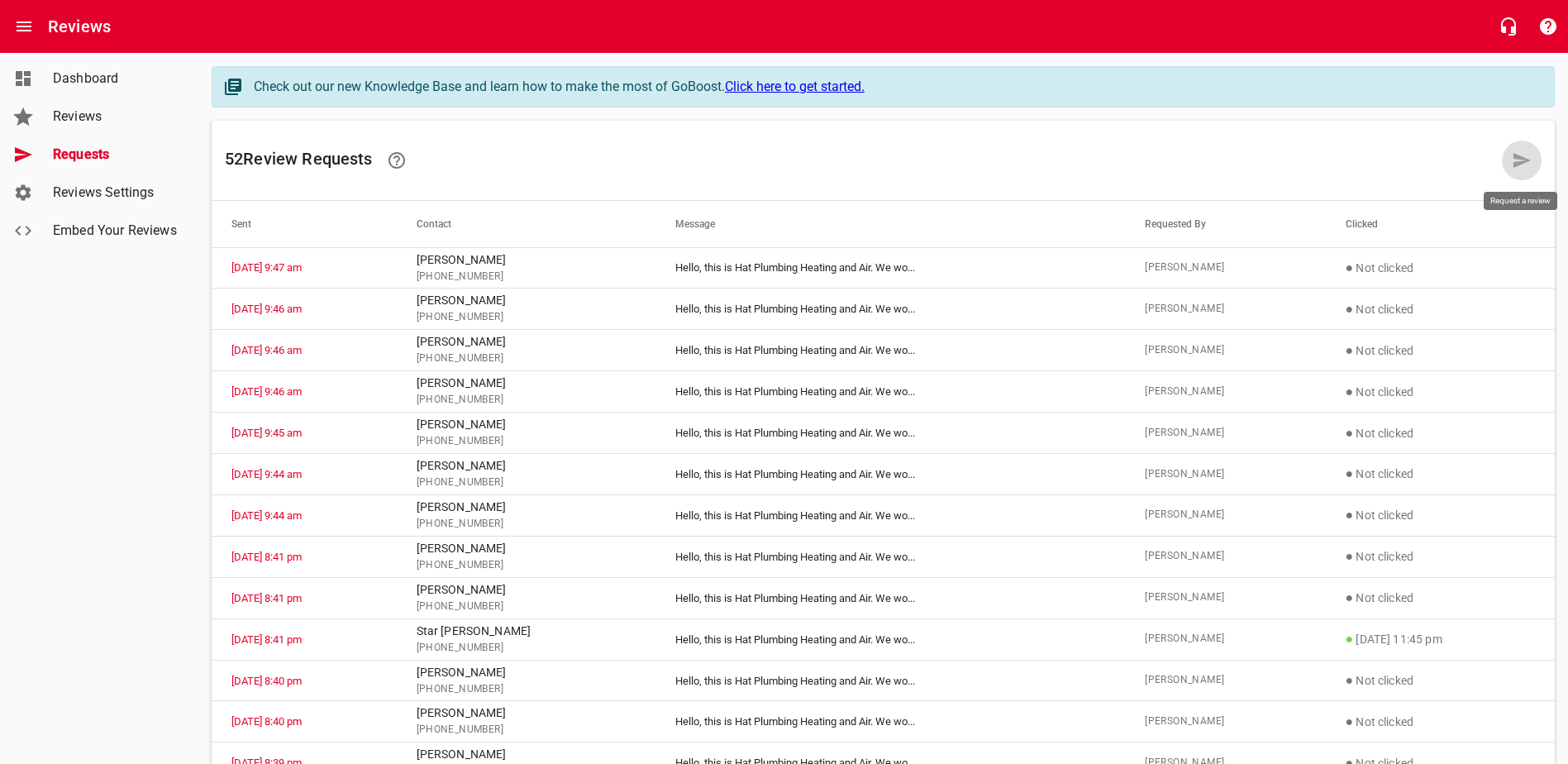
click at [1262, 155] on icon at bounding box center [1522, 160] width 20 height 20
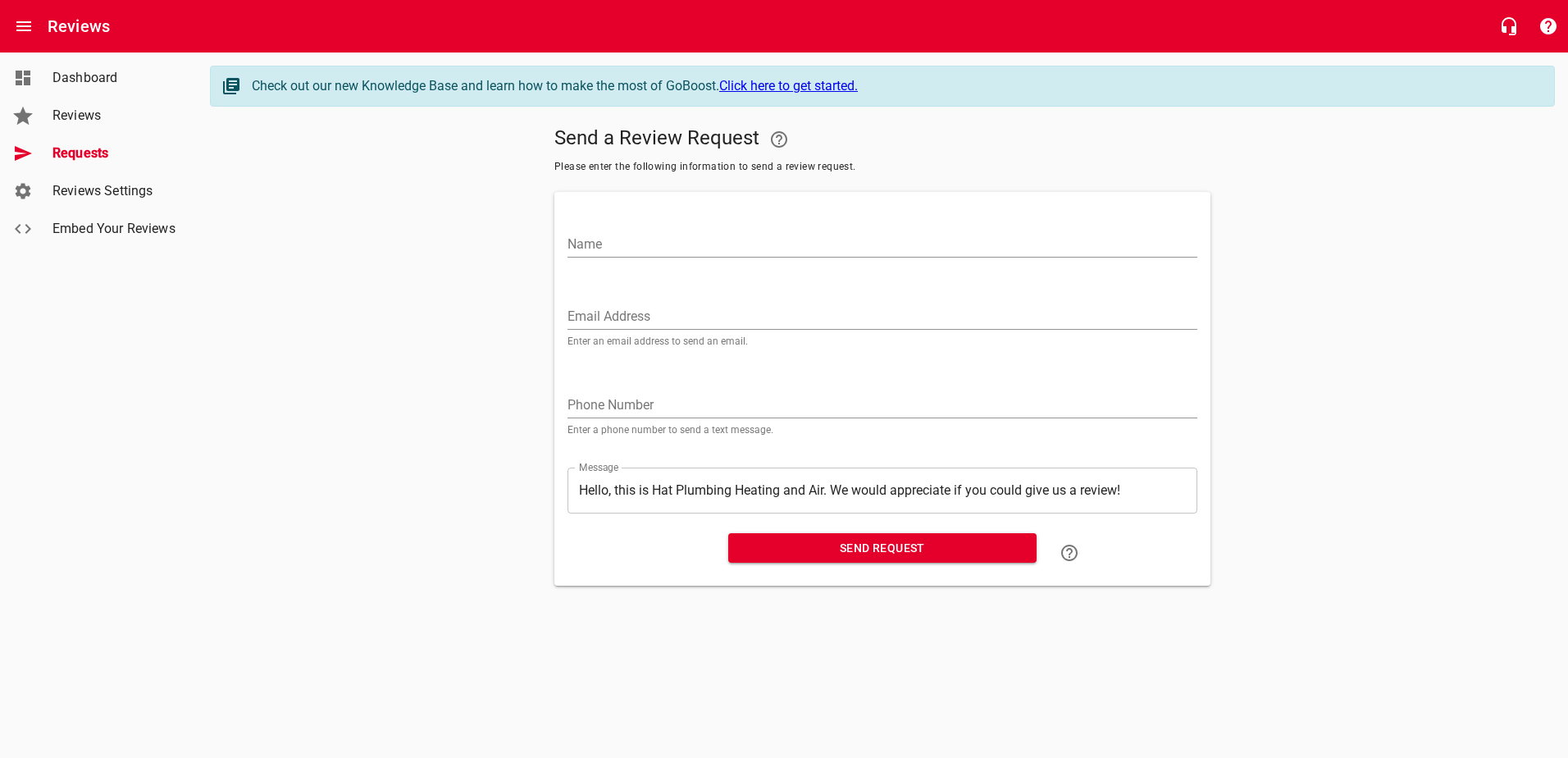
click at [678, 243] on input "Name" at bounding box center [882, 244] width 630 height 26
type input "[PERSON_NAME]"
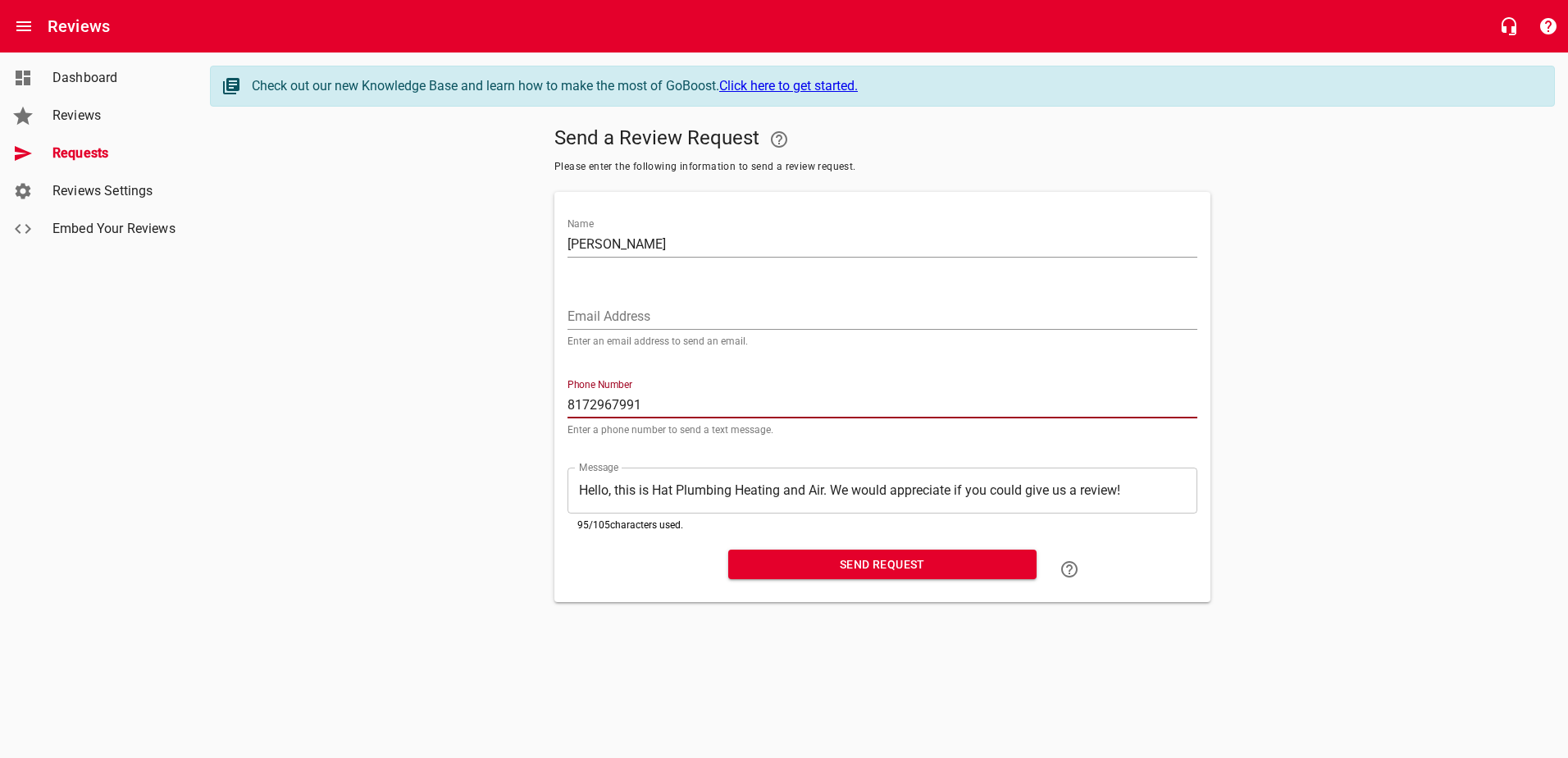
type input "8172967991"
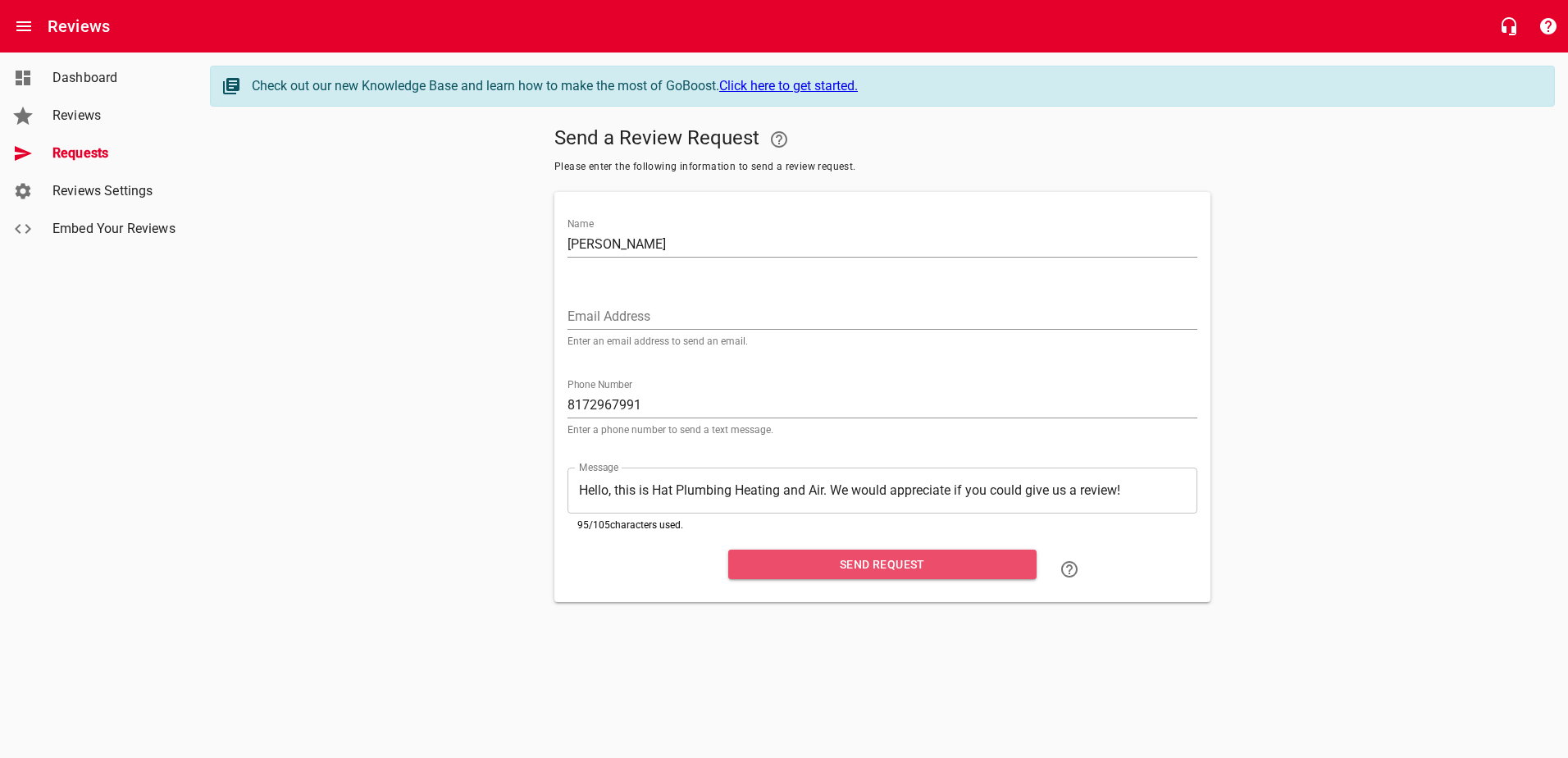
click at [836, 567] on span "Send Request" at bounding box center [883, 565] width 282 height 21
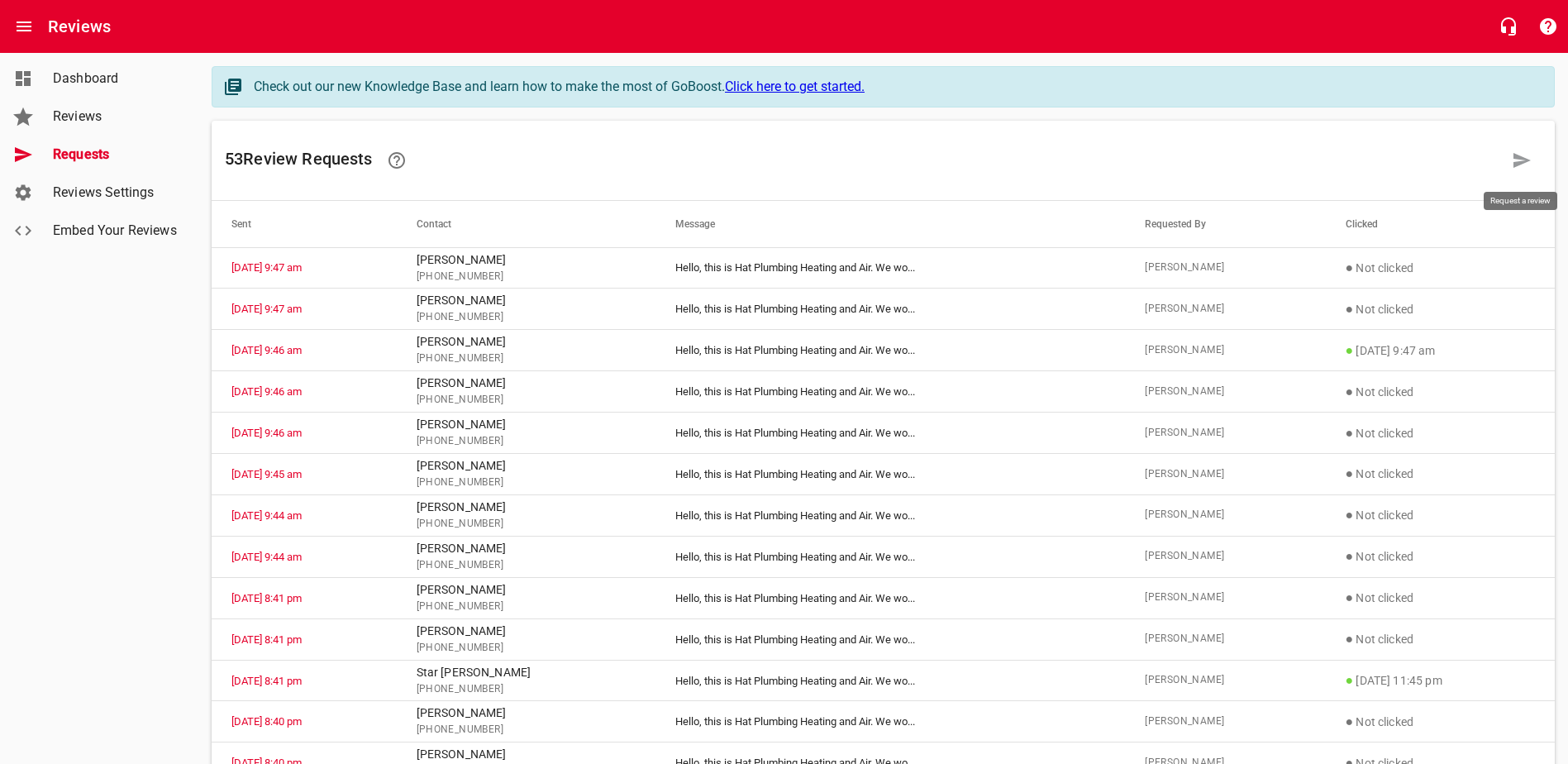
click at [1262, 159] on icon at bounding box center [1522, 160] width 17 height 15
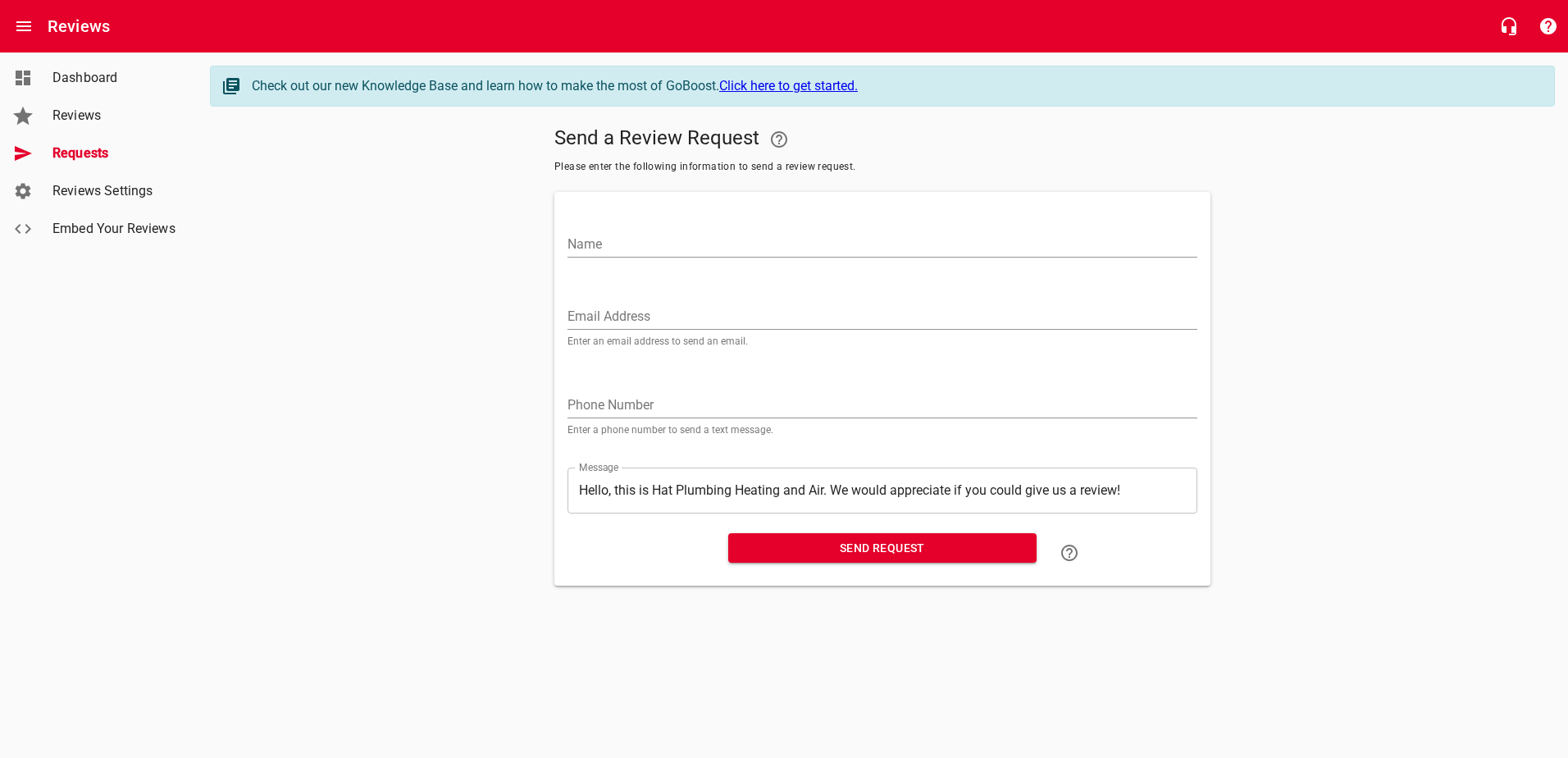
drag, startPoint x: 617, startPoint y: 236, endPoint x: 602, endPoint y: 238, distance: 15.1
click at [617, 236] on input "Name" at bounding box center [882, 244] width 630 height 26
type input "[PERSON_NAME]"
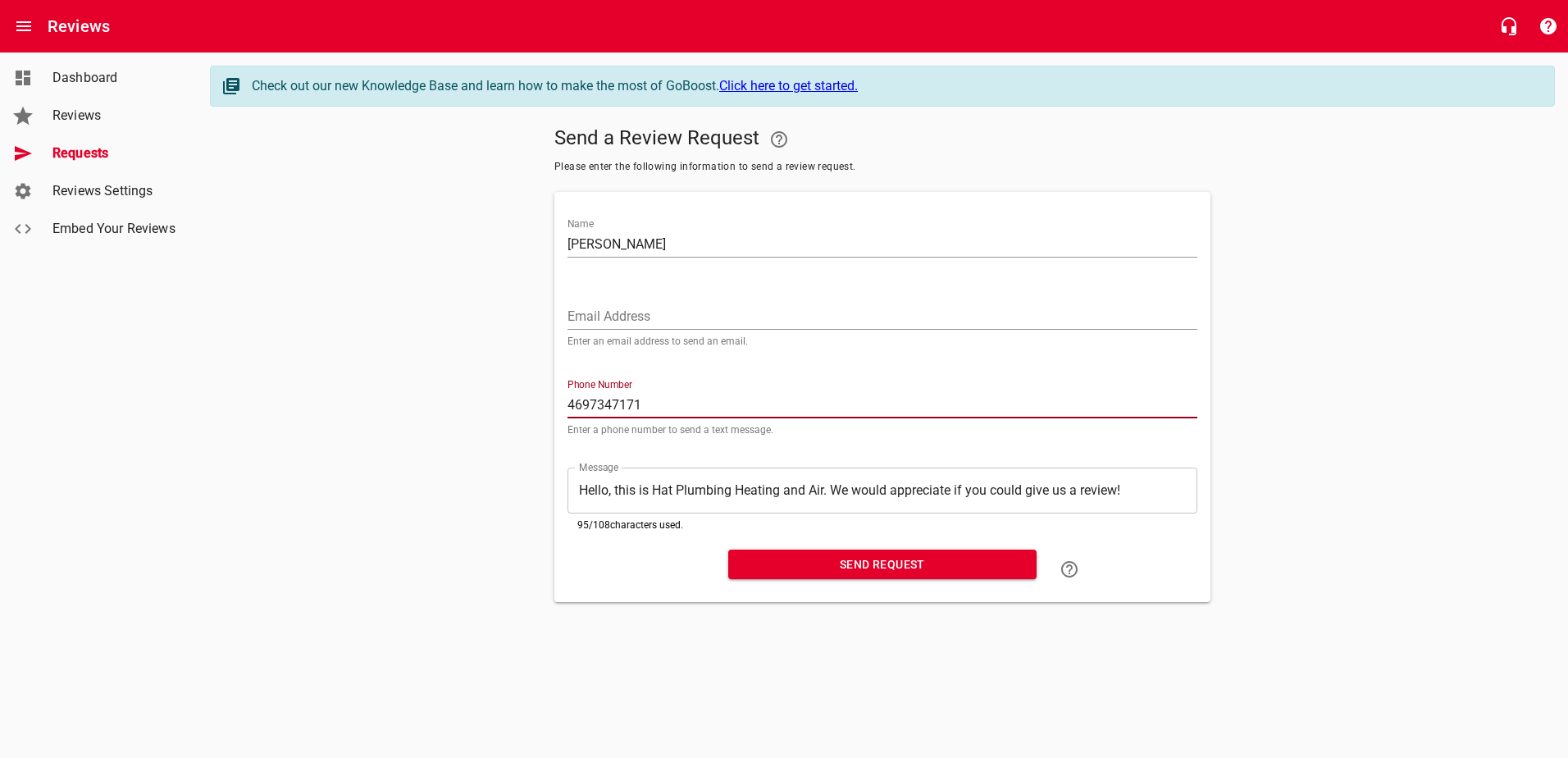
type input "4697347171"
click at [811, 563] on span "Send Request" at bounding box center [883, 565] width 282 height 21
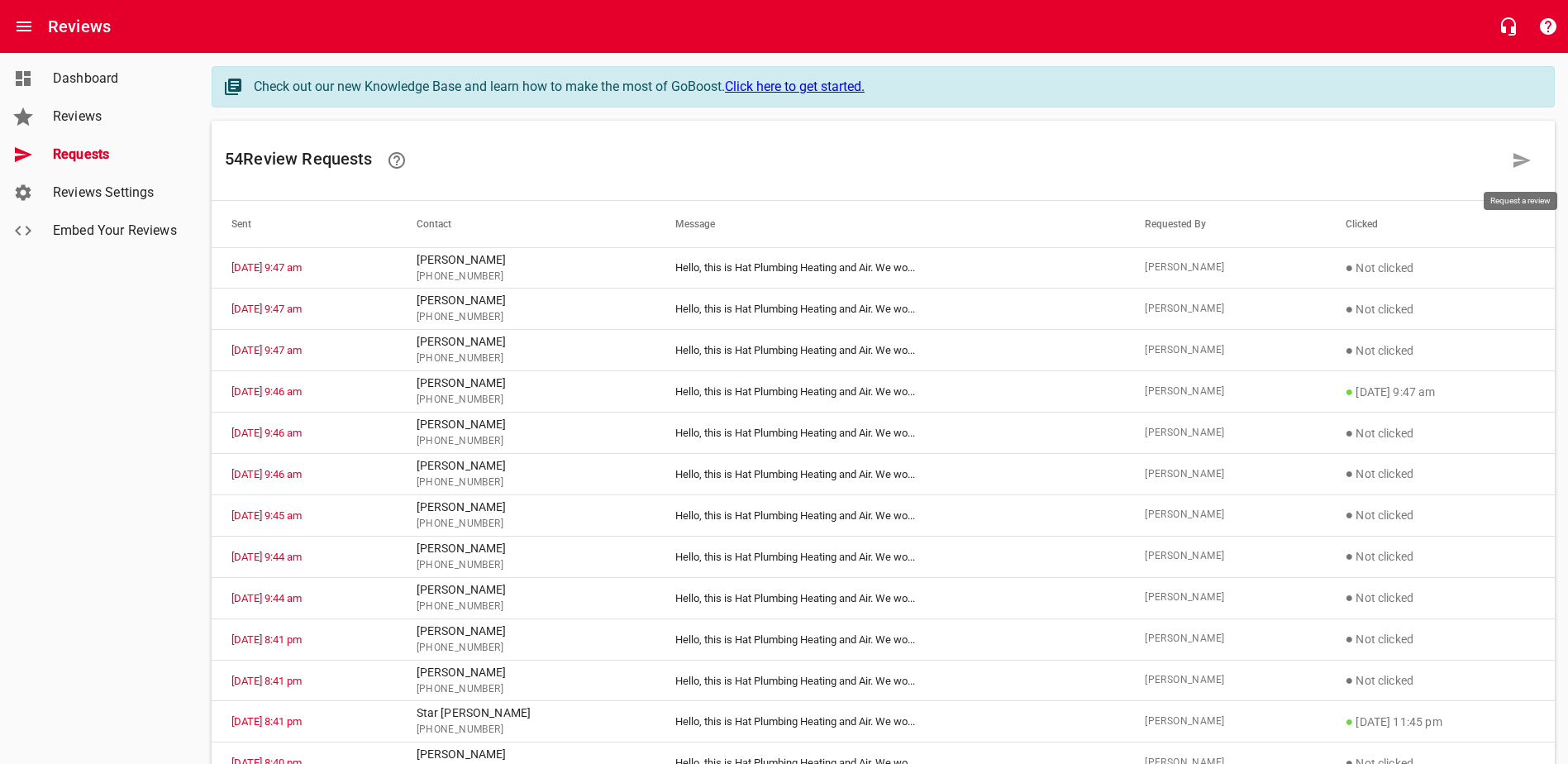
click at [1262, 170] on icon at bounding box center [1522, 160] width 20 height 20
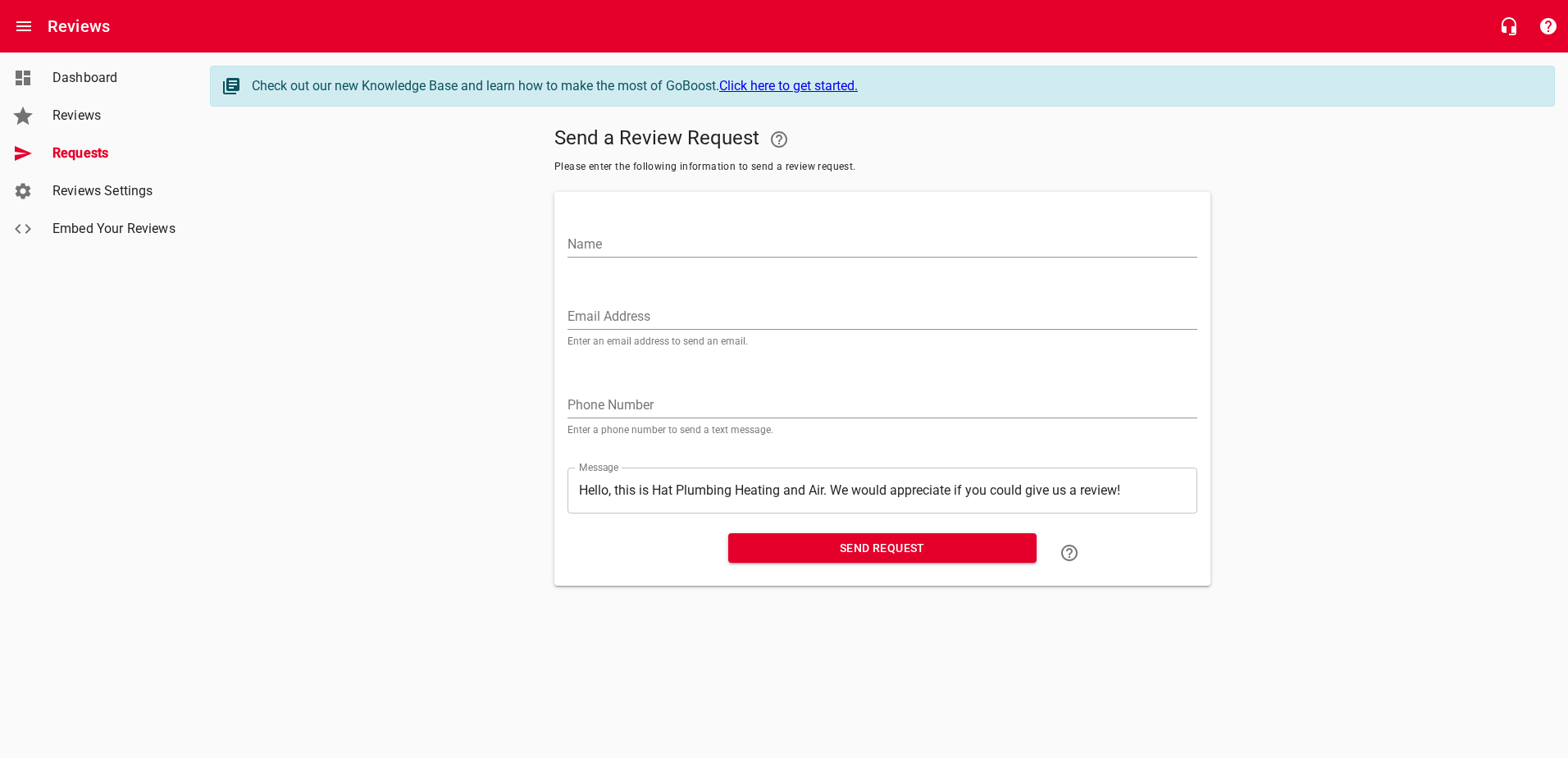
drag, startPoint x: 657, startPoint y: 232, endPoint x: 577, endPoint y: 268, distance: 87.7
click at [657, 232] on input "Name" at bounding box center [882, 244] width 630 height 26
type input "[PERSON_NAME]"
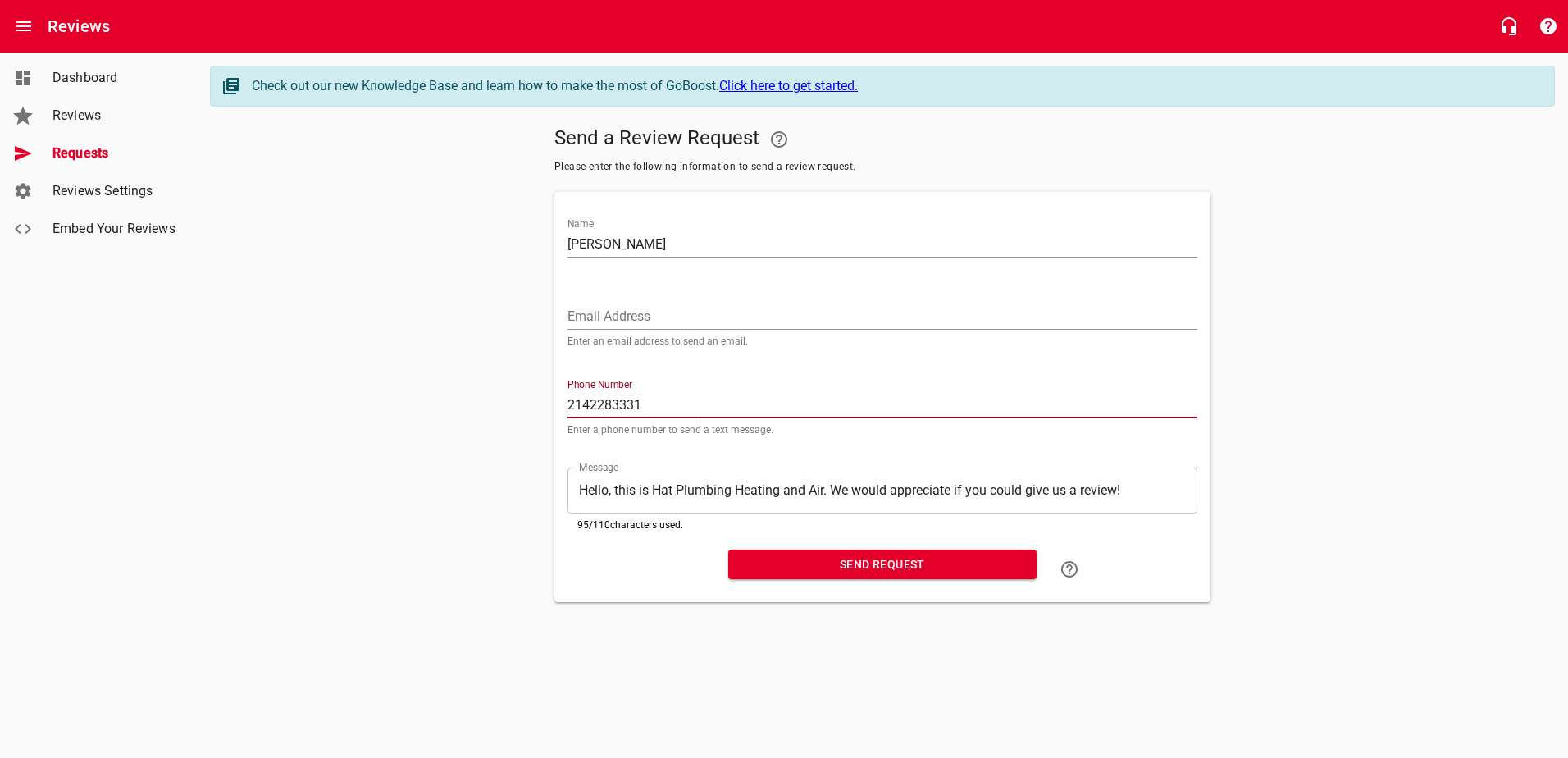
type input "2142283331"
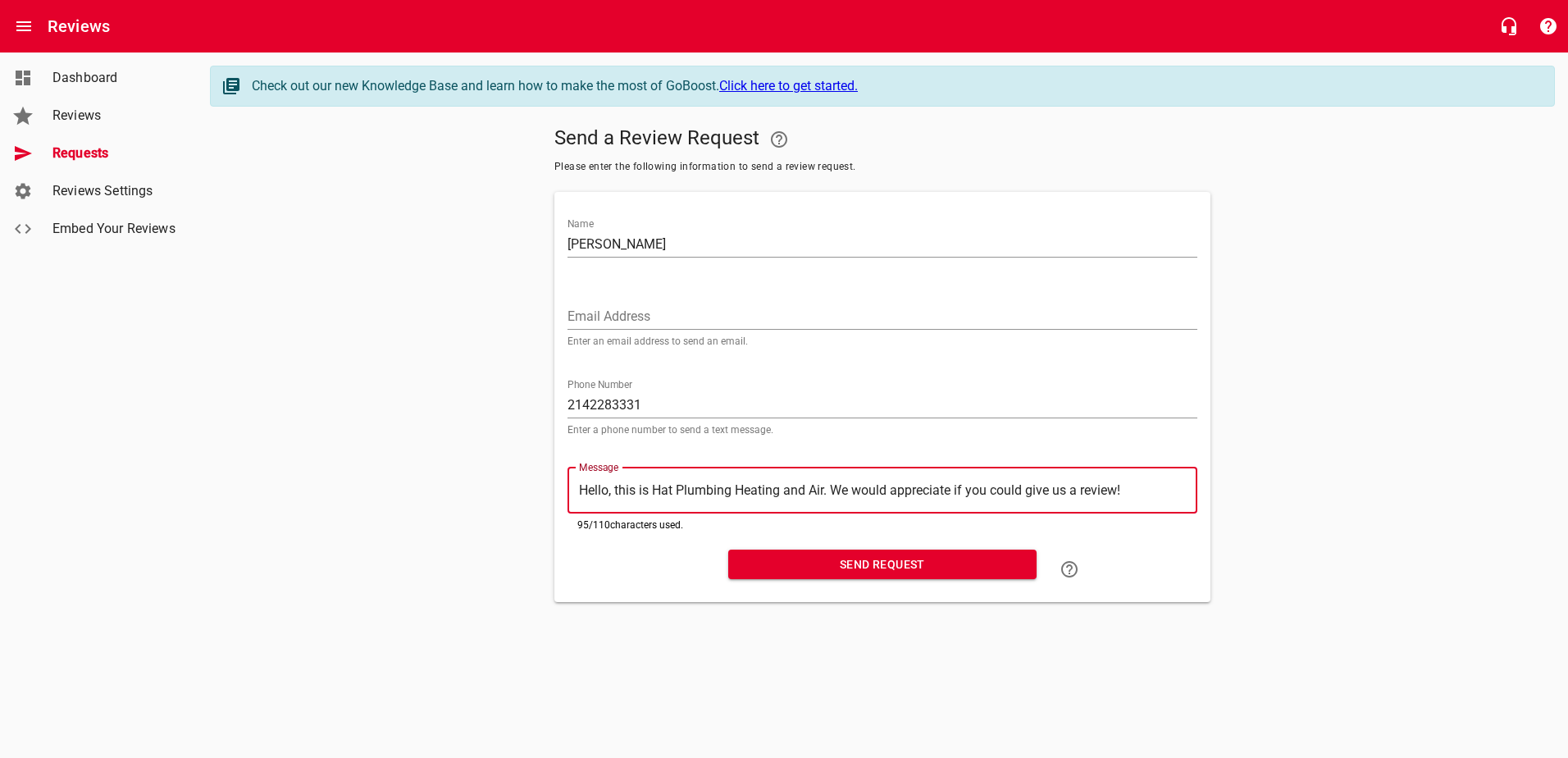
click at [985, 552] on button "Send Request" at bounding box center [882, 565] width 308 height 31
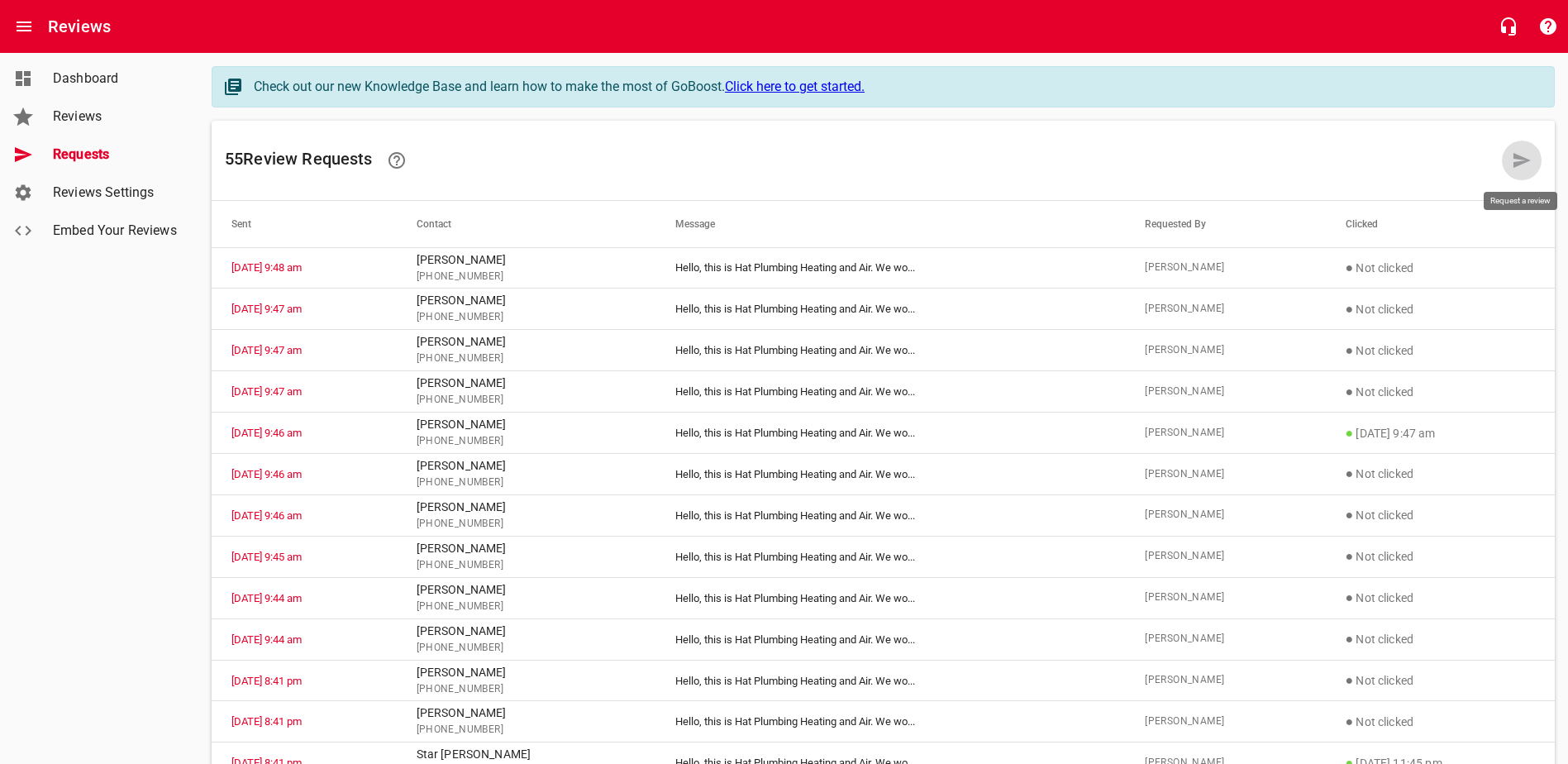
click at [1262, 165] on icon at bounding box center [1522, 160] width 17 height 15
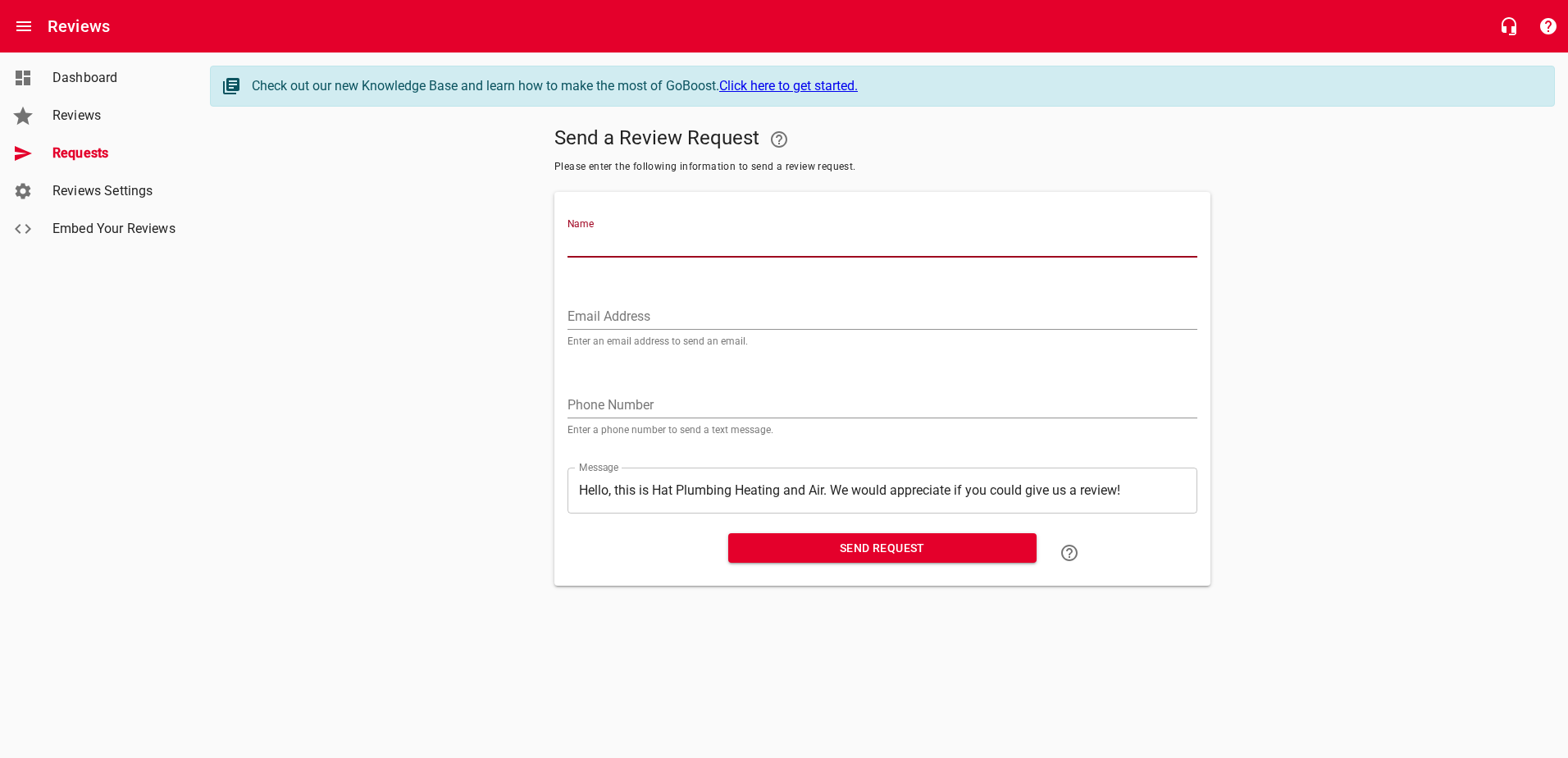
drag, startPoint x: 631, startPoint y: 241, endPoint x: 618, endPoint y: 251, distance: 16.4
click at [631, 241] on input "Name" at bounding box center [882, 244] width 630 height 26
type input "[PERSON_NAME]"
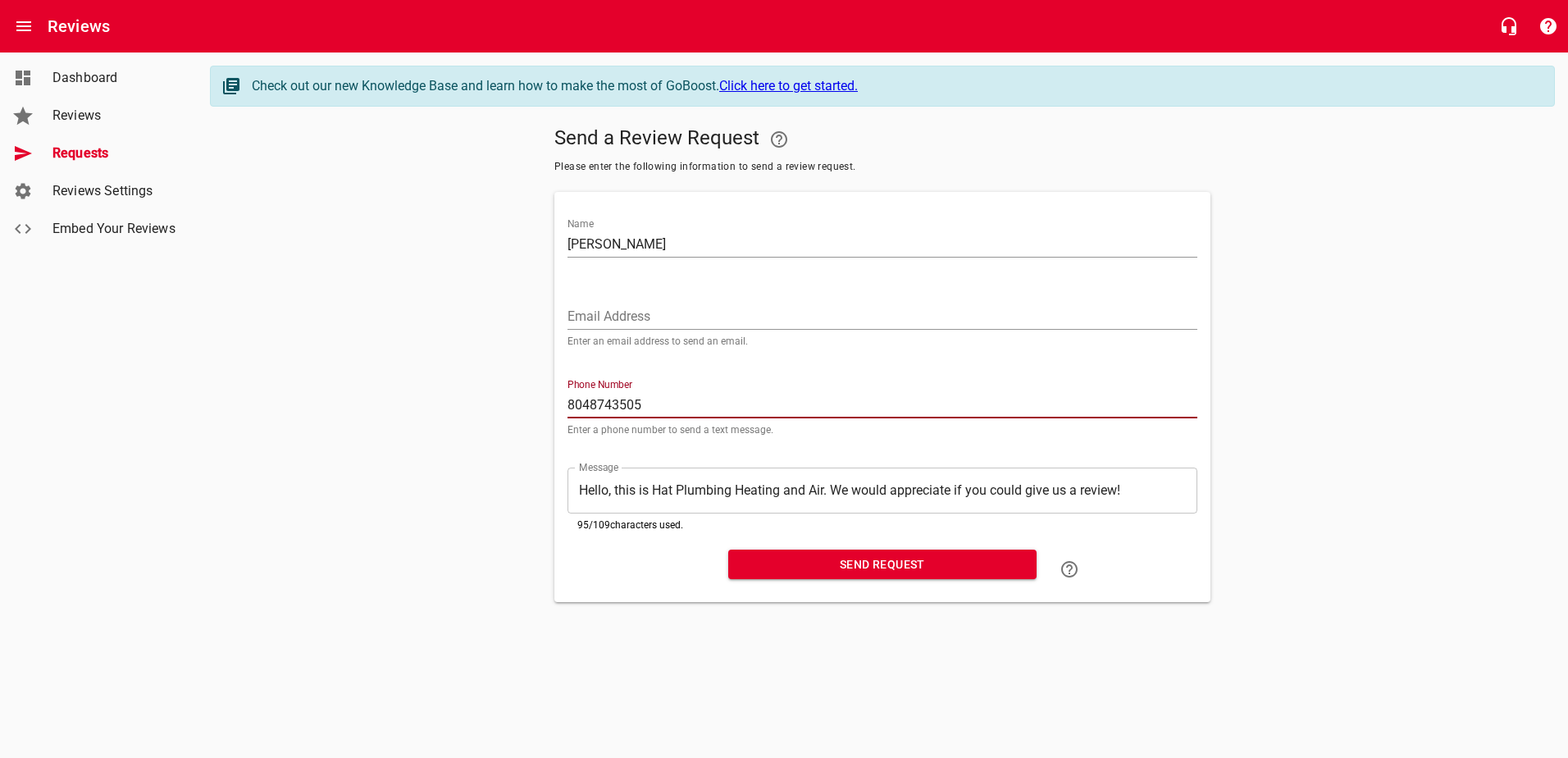
type input "8048743505"
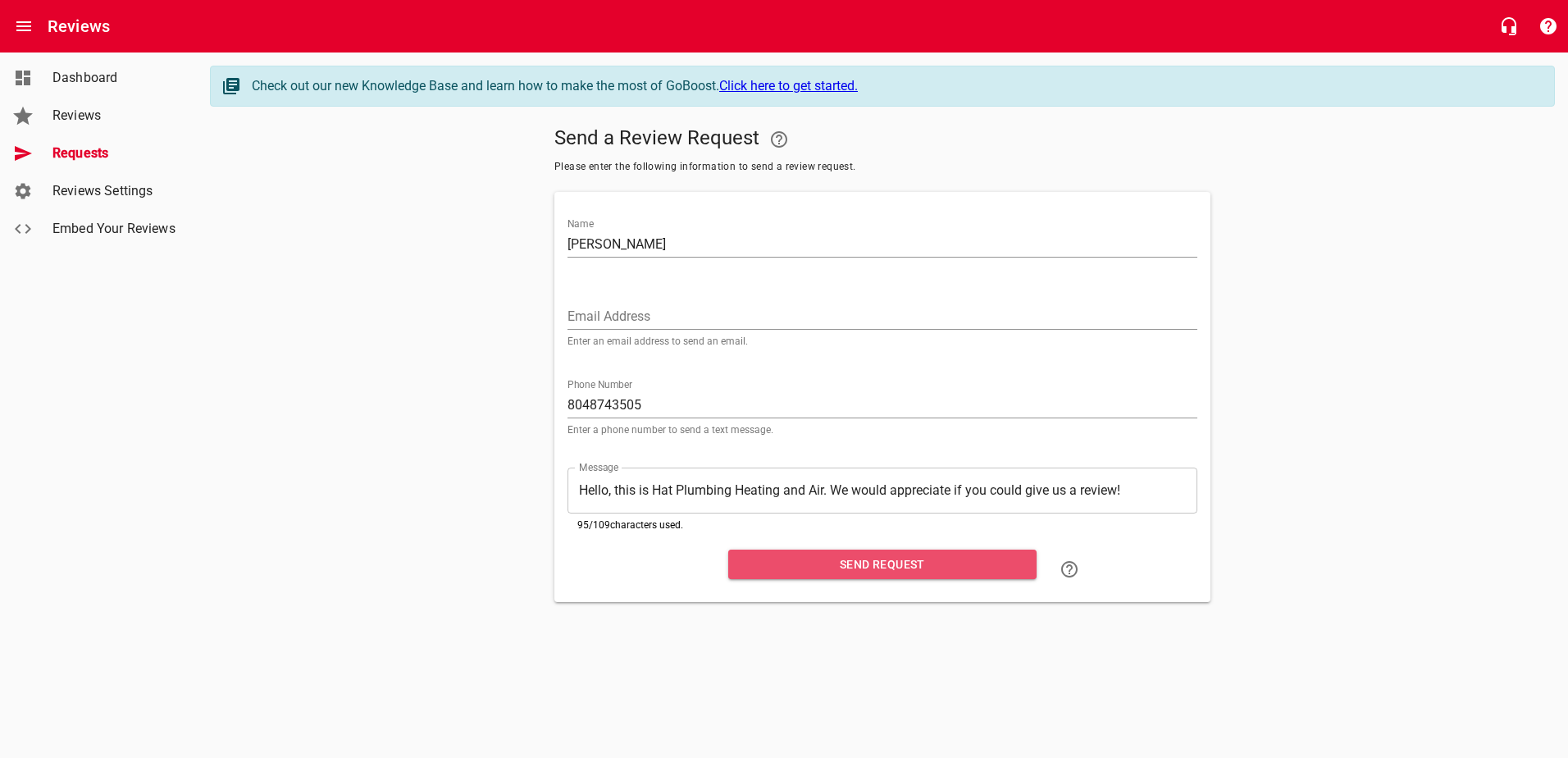
click at [915, 555] on span "Send Request" at bounding box center [883, 565] width 282 height 21
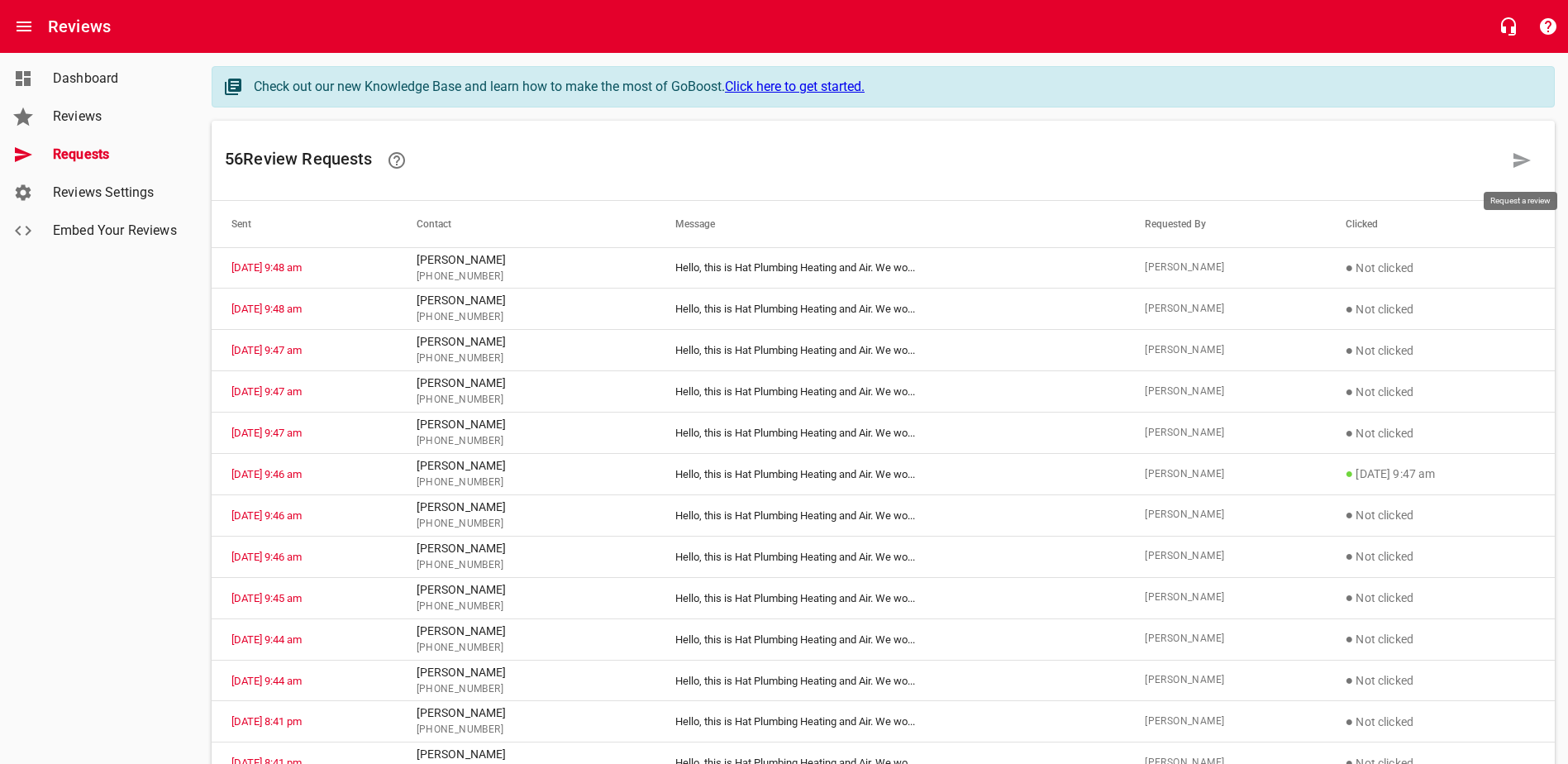
click at [1262, 167] on icon at bounding box center [1522, 160] width 20 height 20
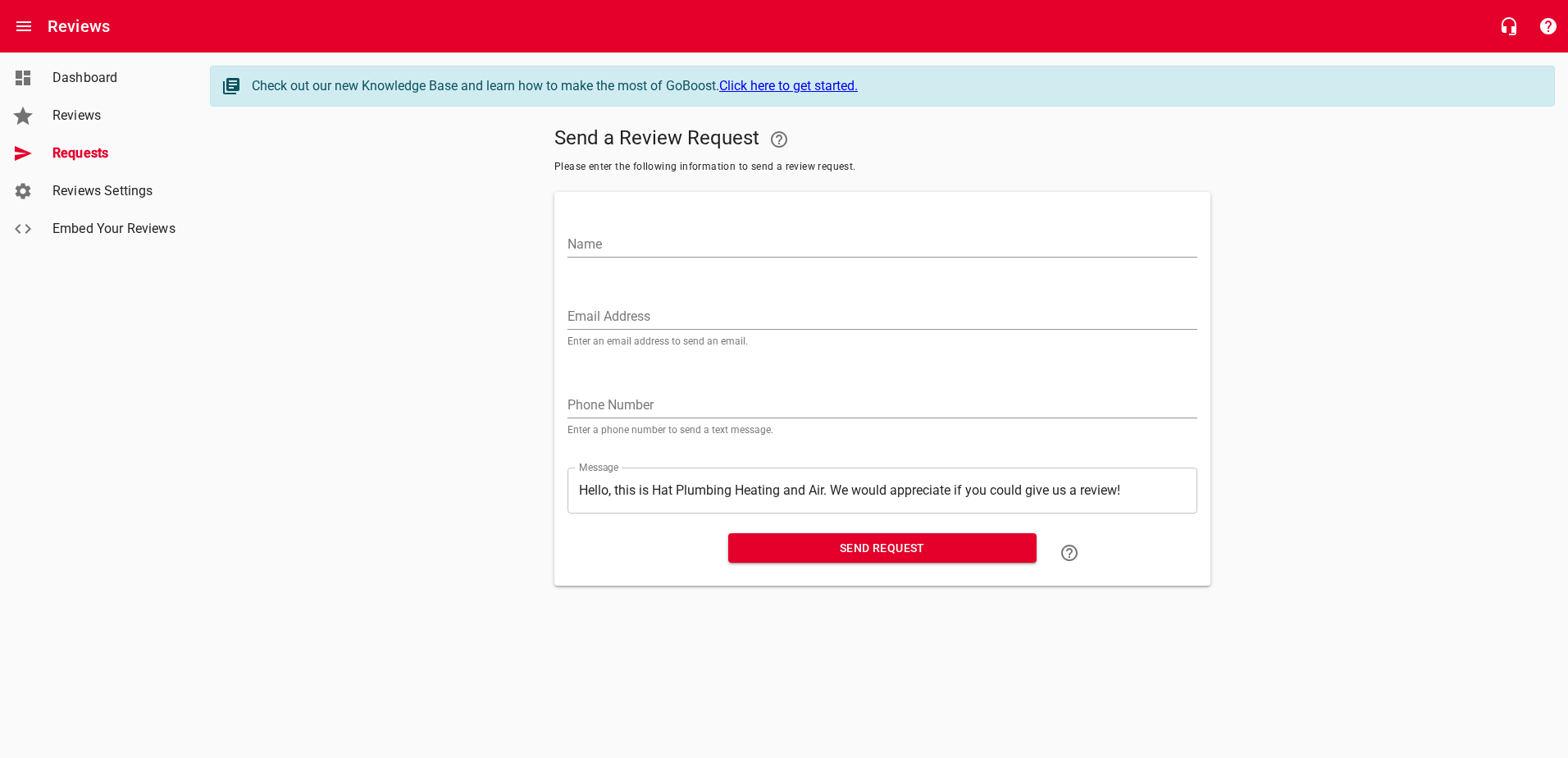
click at [599, 238] on input "Name" at bounding box center [882, 244] width 630 height 26
type input "[PERSON_NAME]"
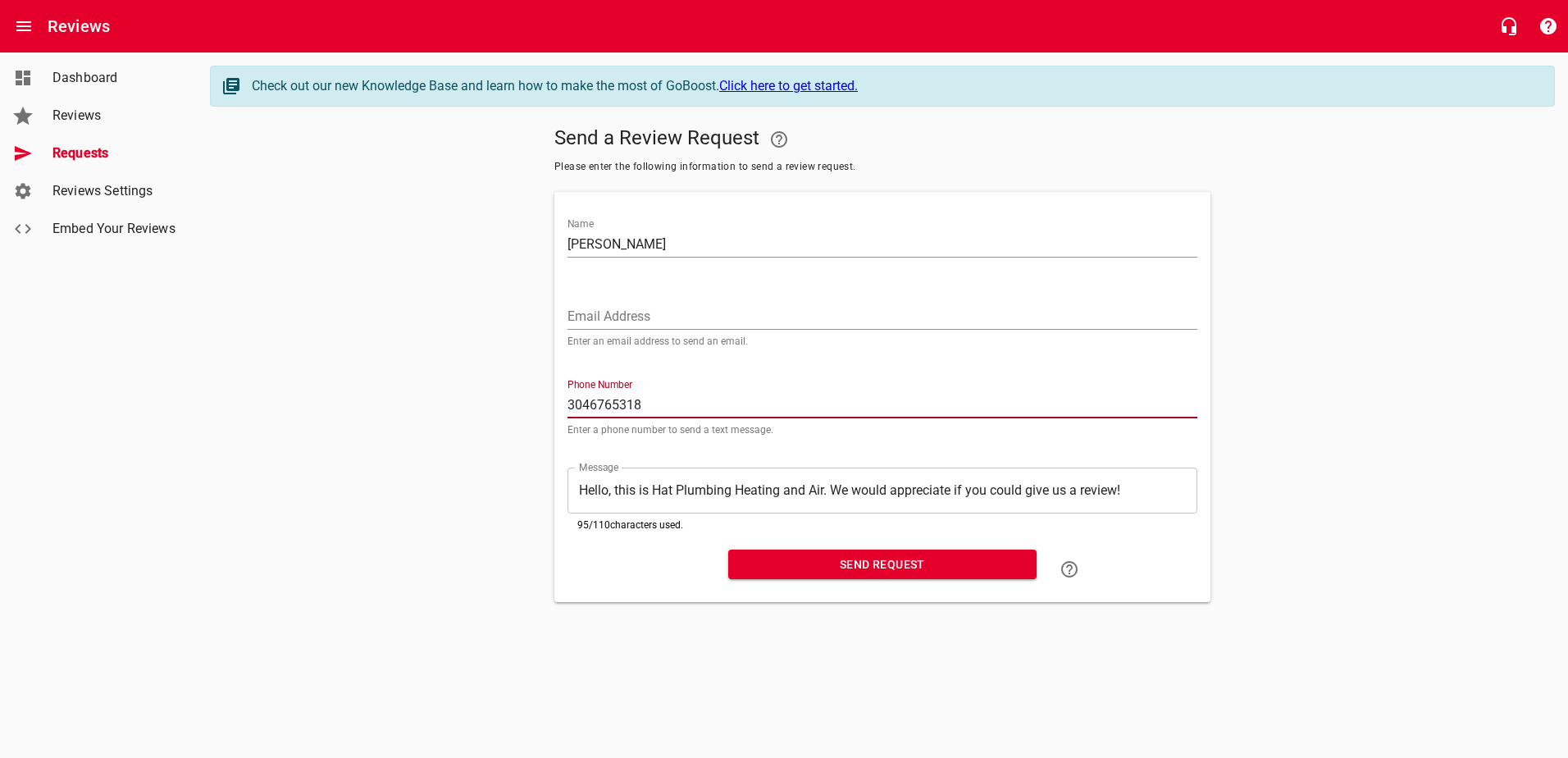
type input "3046765318"
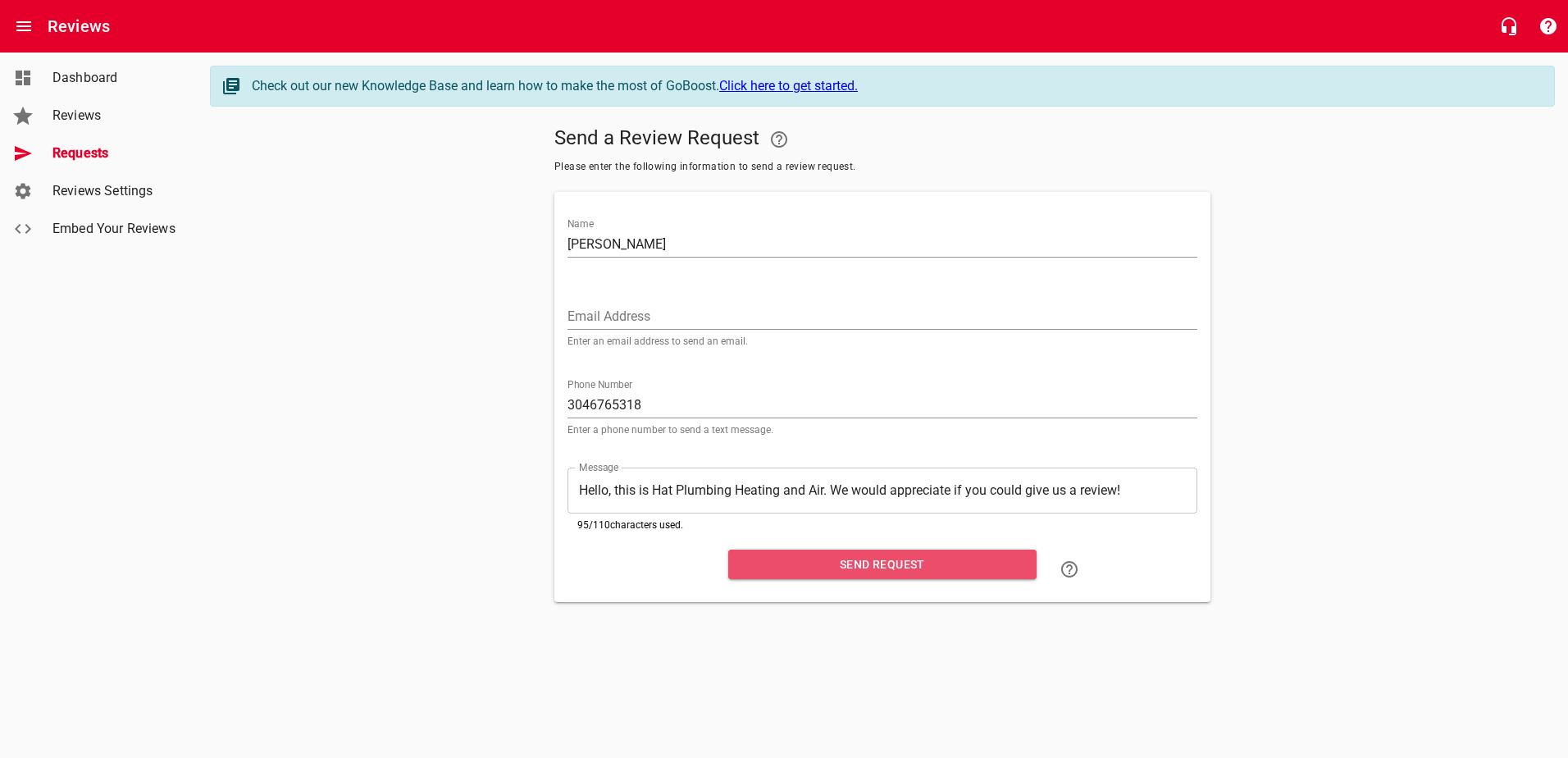
click at [841, 567] on span "Send Request" at bounding box center [883, 565] width 282 height 21
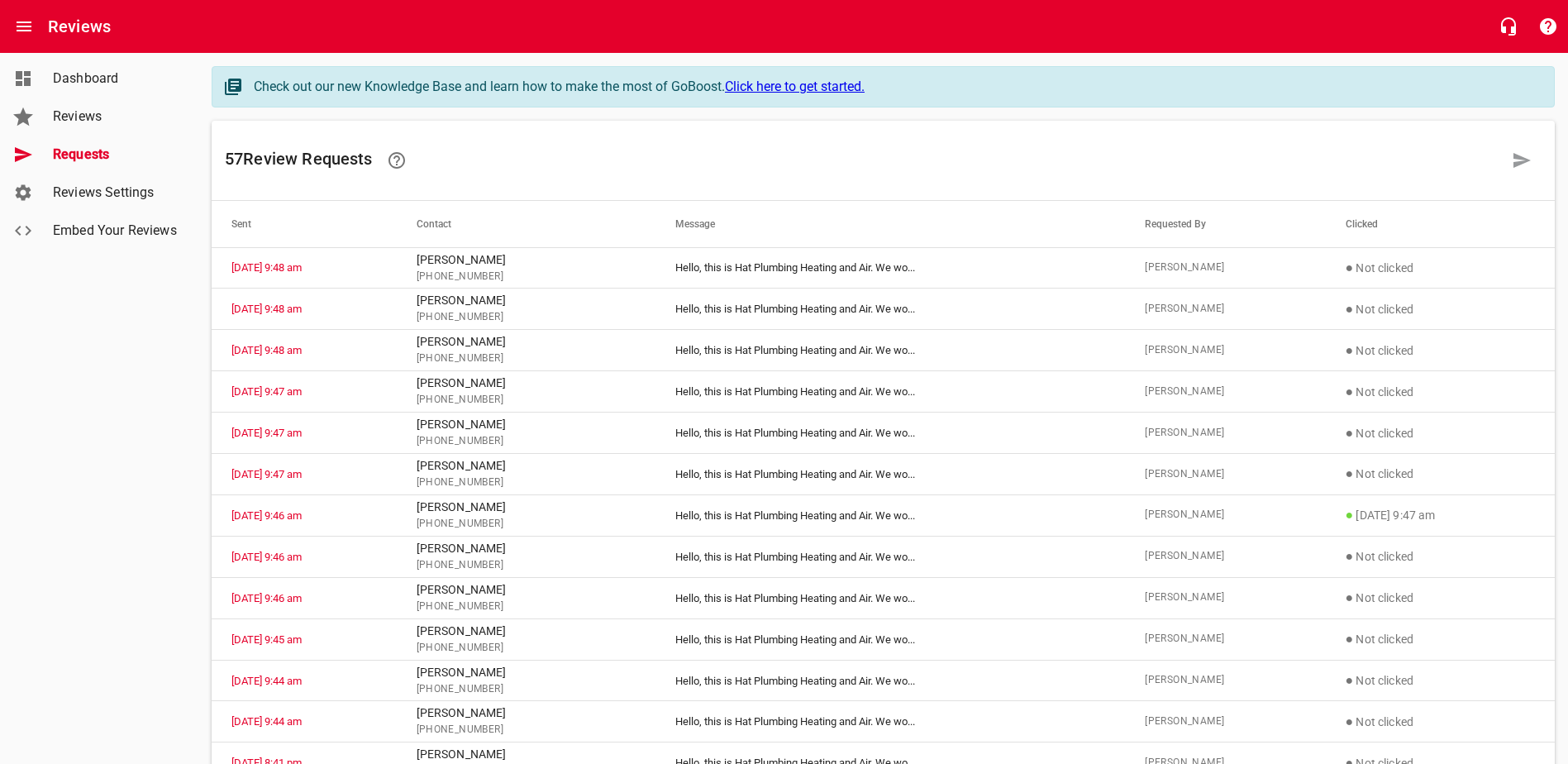
click at [114, 81] on span "Dashboard" at bounding box center [115, 78] width 126 height 20
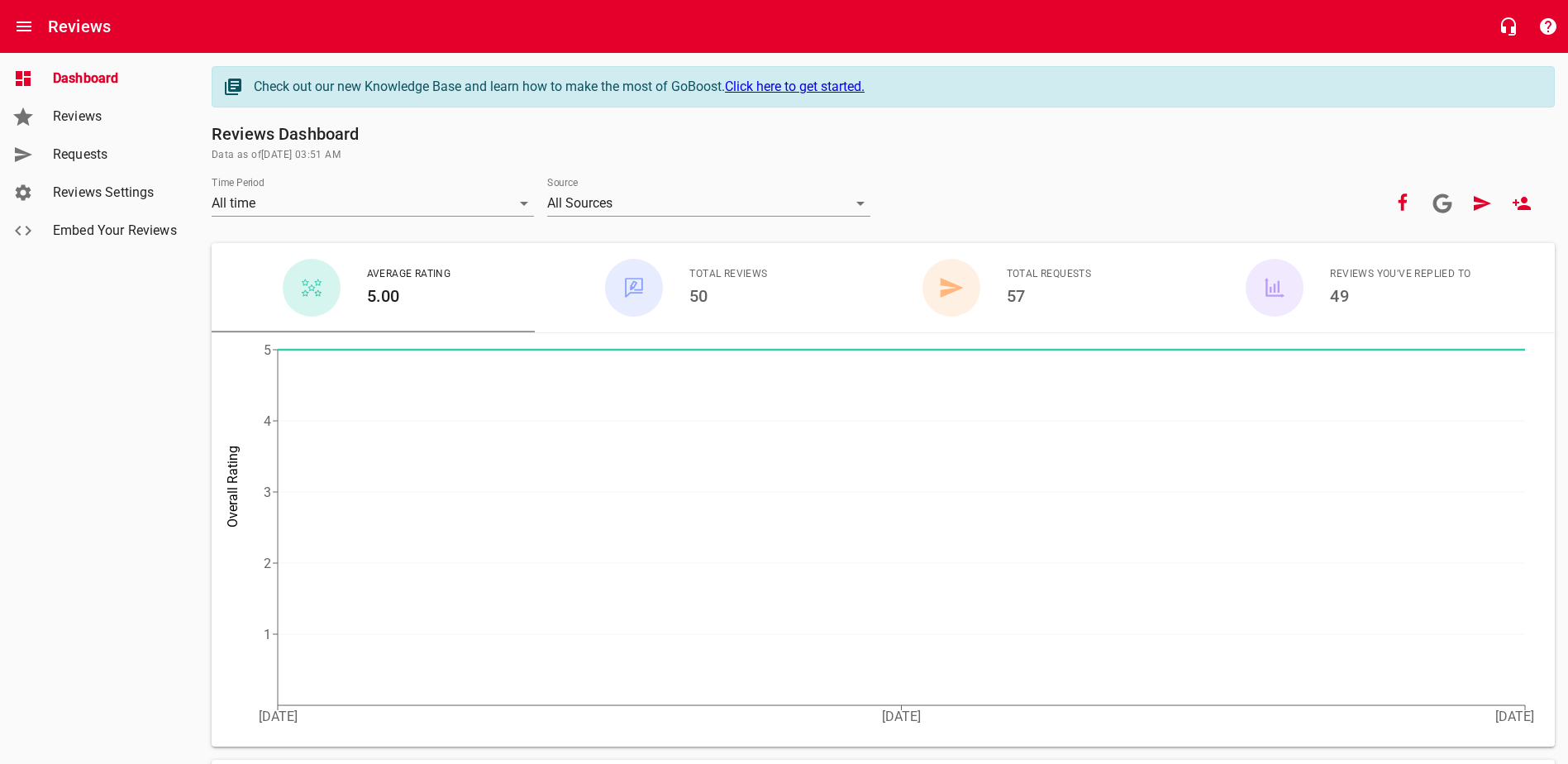
click at [103, 114] on span "Reviews" at bounding box center [115, 116] width 126 height 20
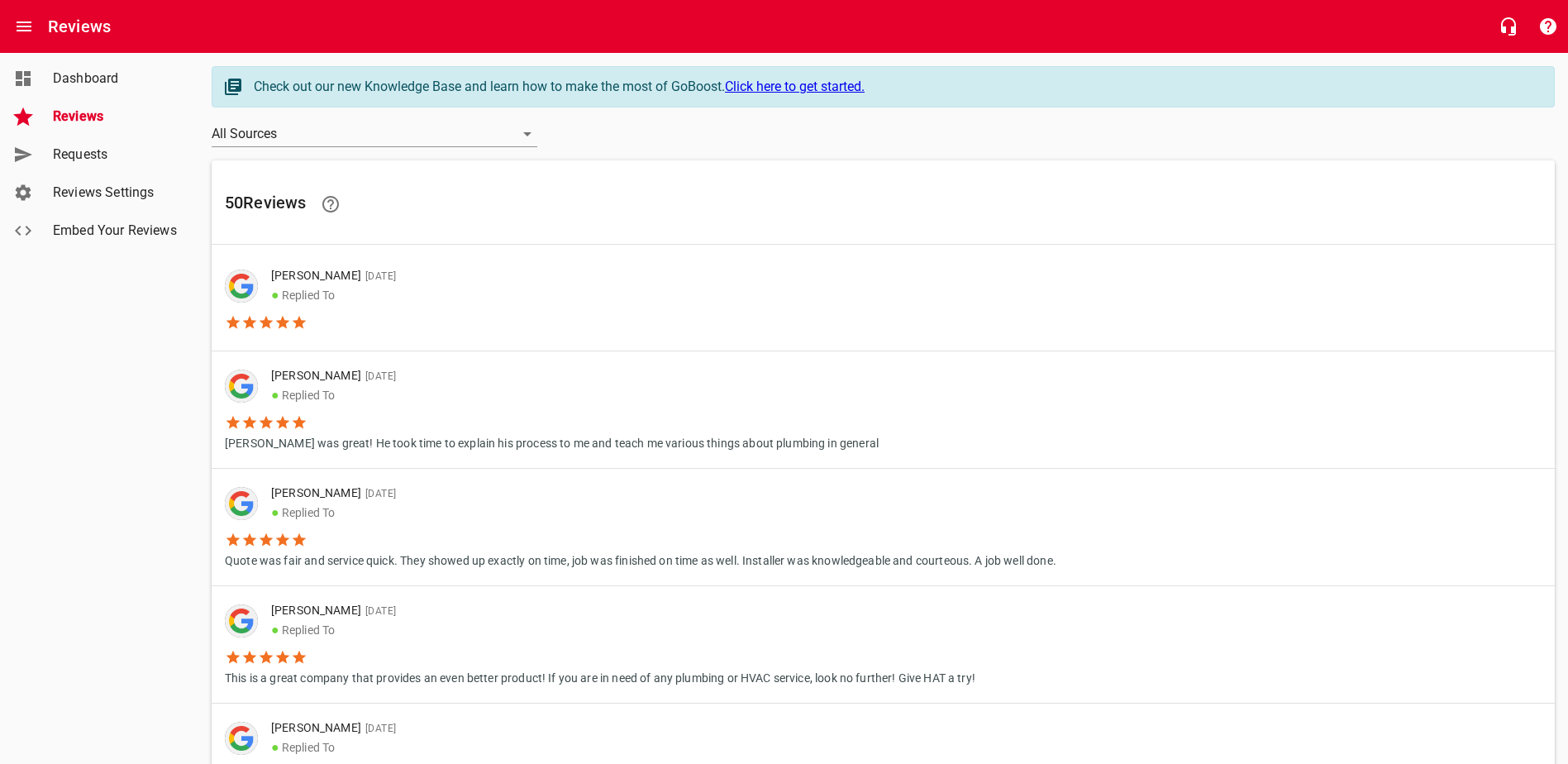
click at [97, 147] on span "Requests" at bounding box center [115, 154] width 126 height 20
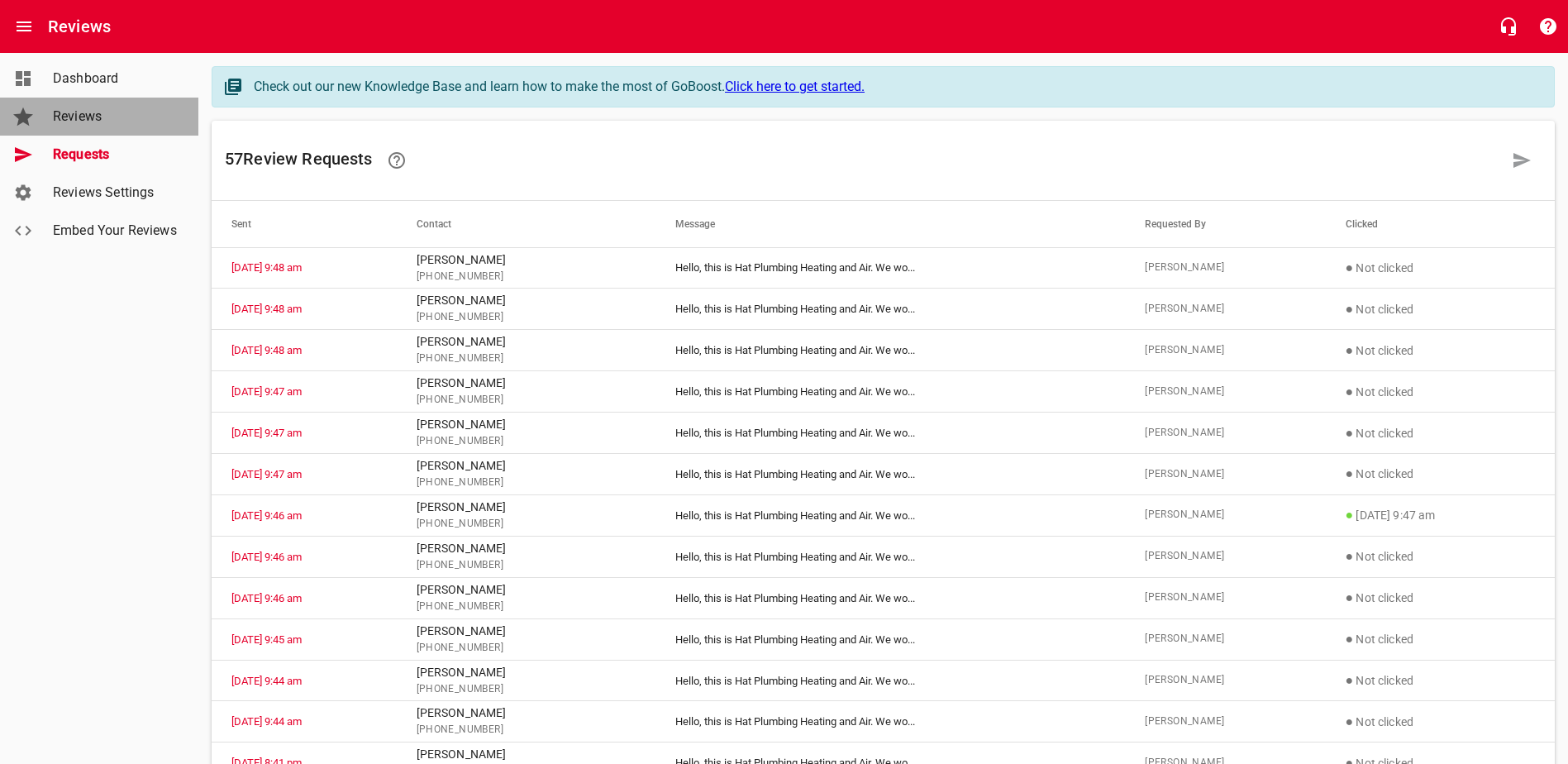
click at [92, 111] on span "Reviews" at bounding box center [115, 116] width 126 height 20
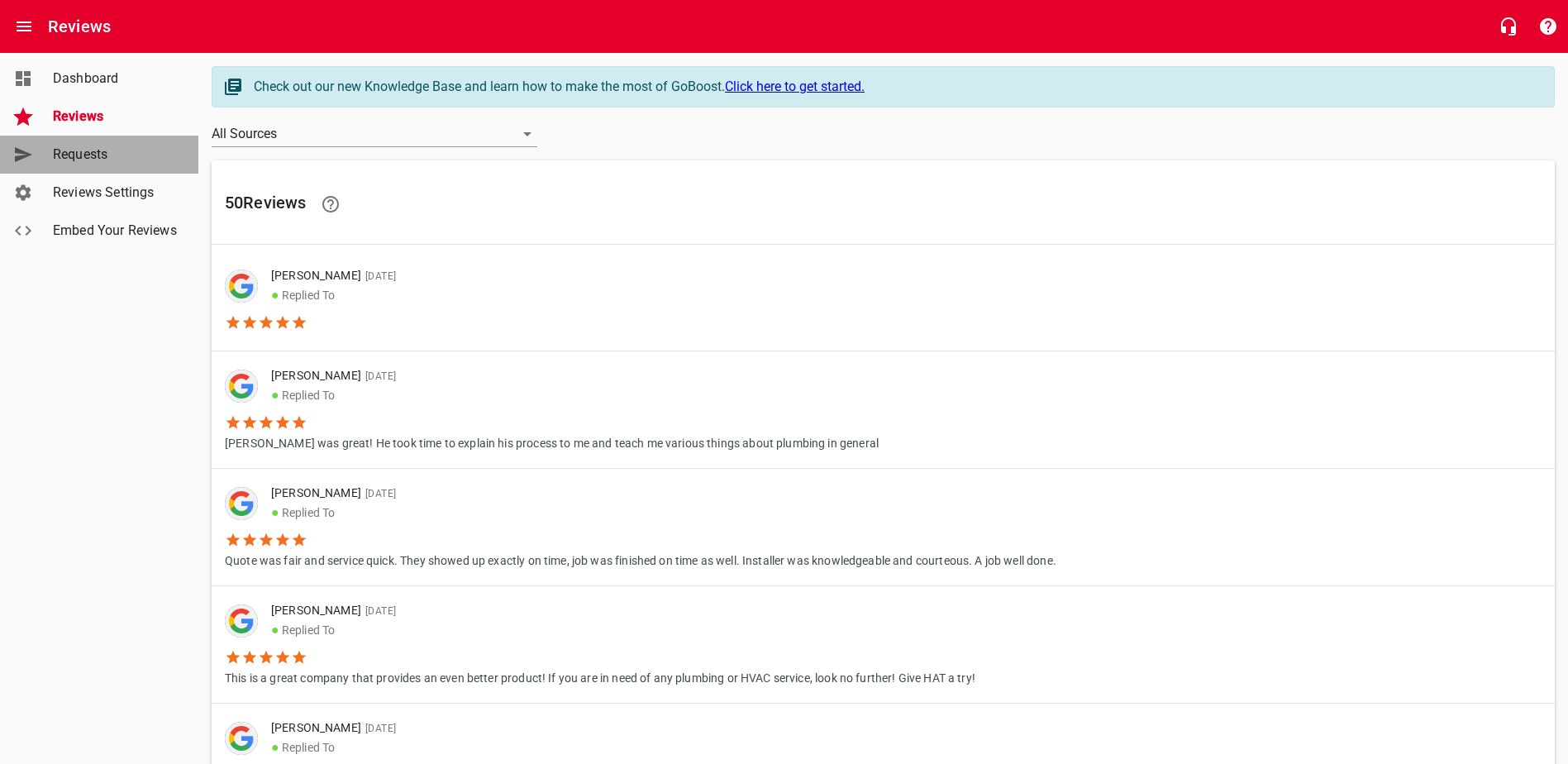
click at [95, 159] on span "Requests" at bounding box center [115, 154] width 126 height 20
